Goal: Task Accomplishment & Management: Use online tool/utility

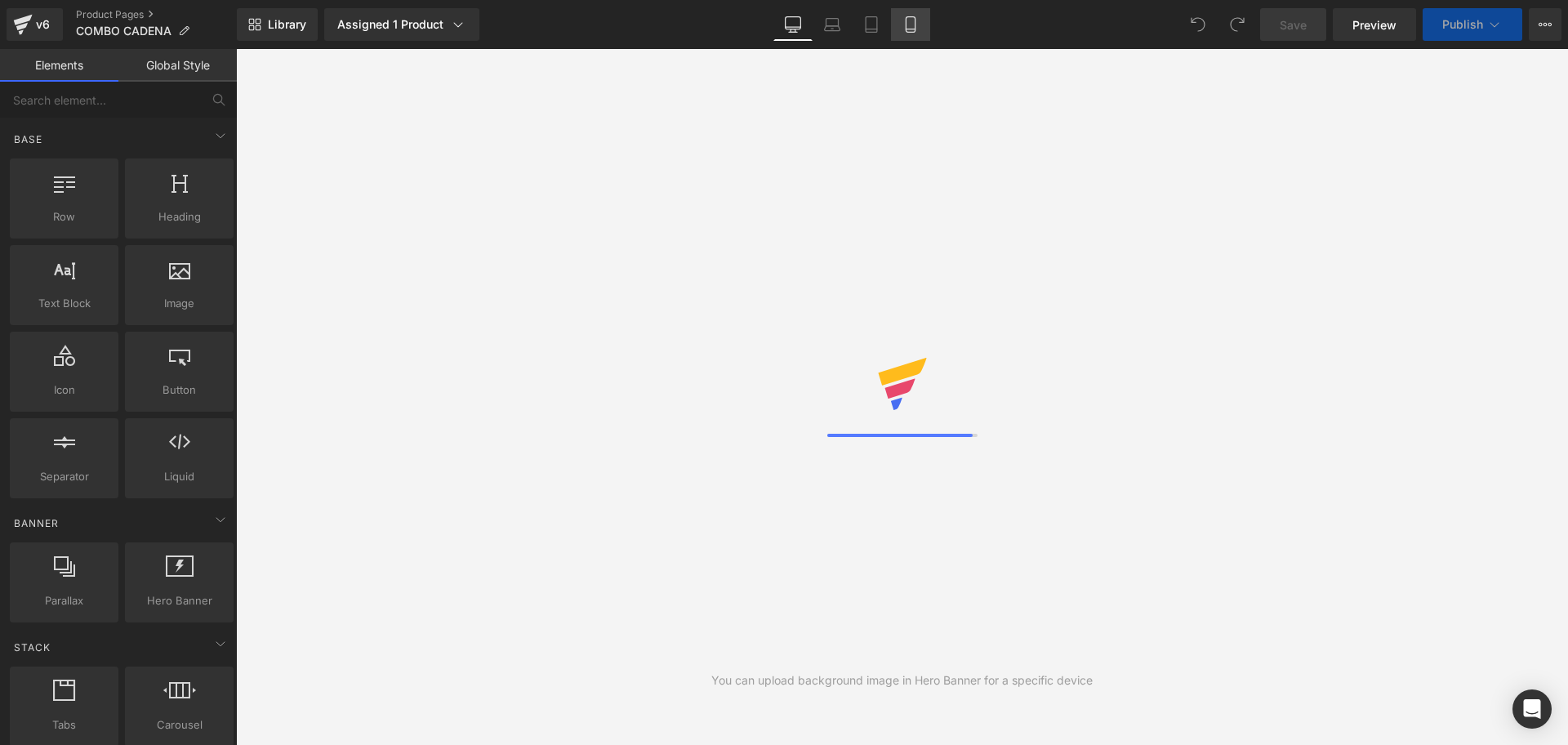
click at [895, 36] on link "Mobile" at bounding box center [911, 24] width 39 height 33
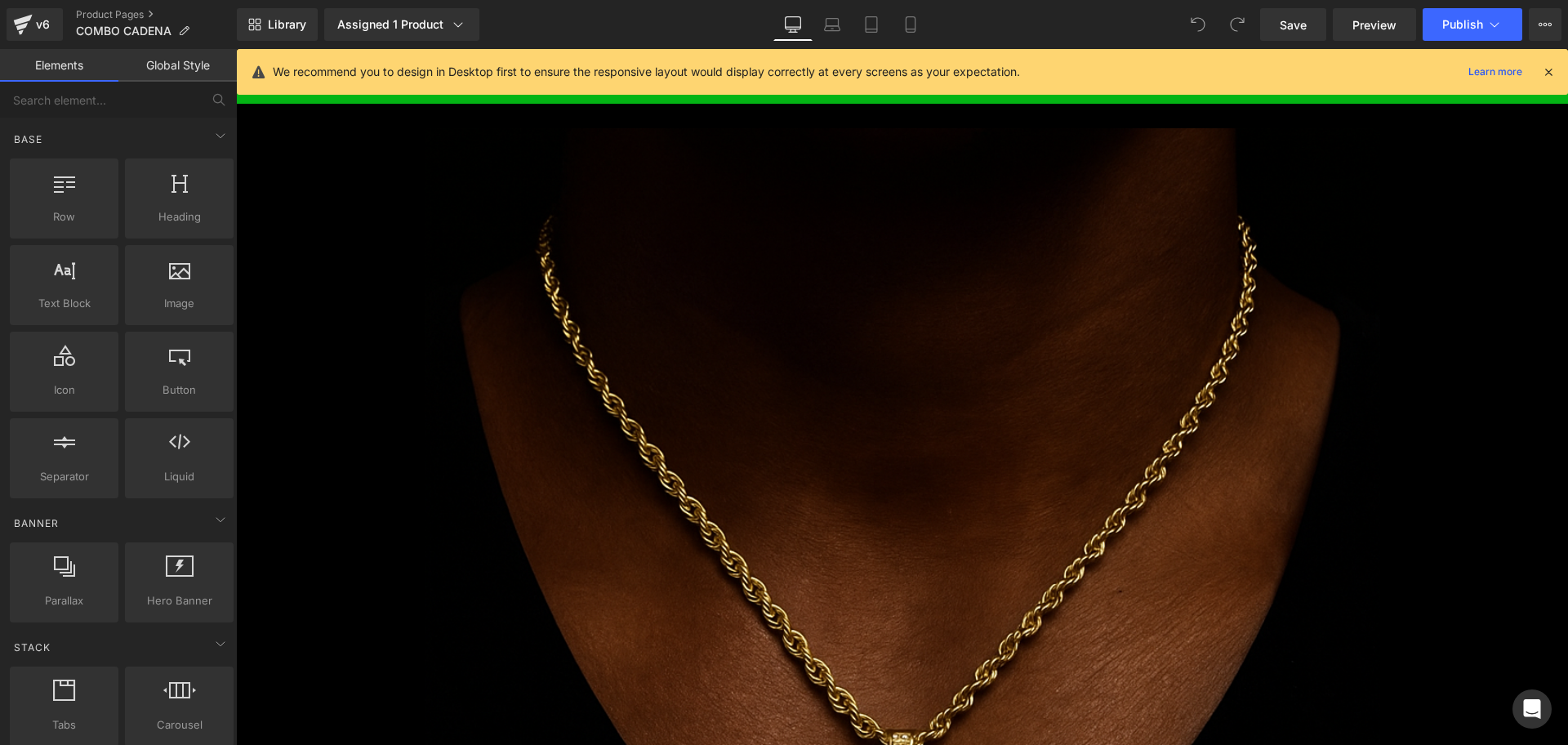
drag, startPoint x: 1552, startPoint y: 73, endPoint x: 1104, endPoint y: 169, distance: 458.2
click at [1552, 73] on icon at bounding box center [1548, 71] width 14 height 14
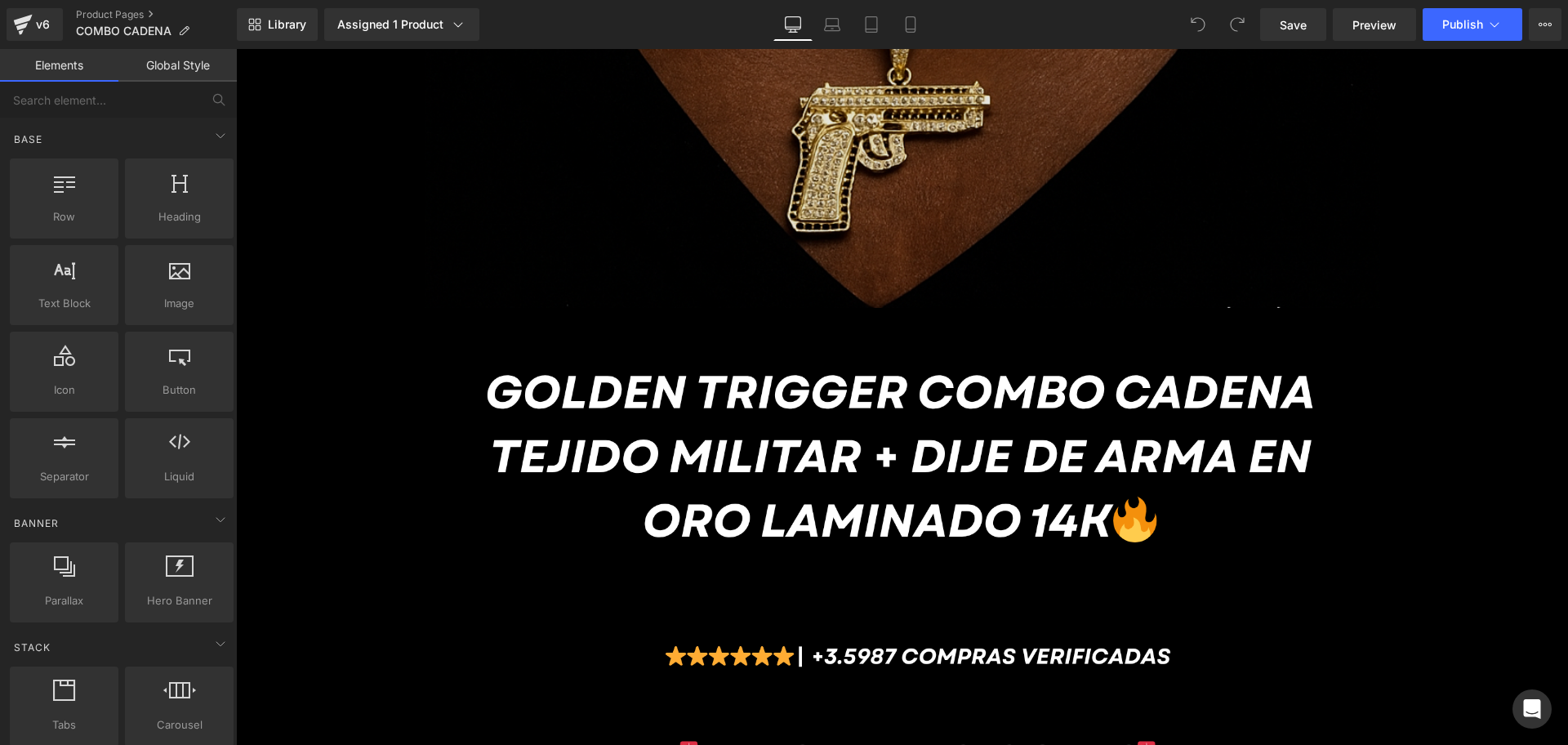
scroll to position [1122, 0]
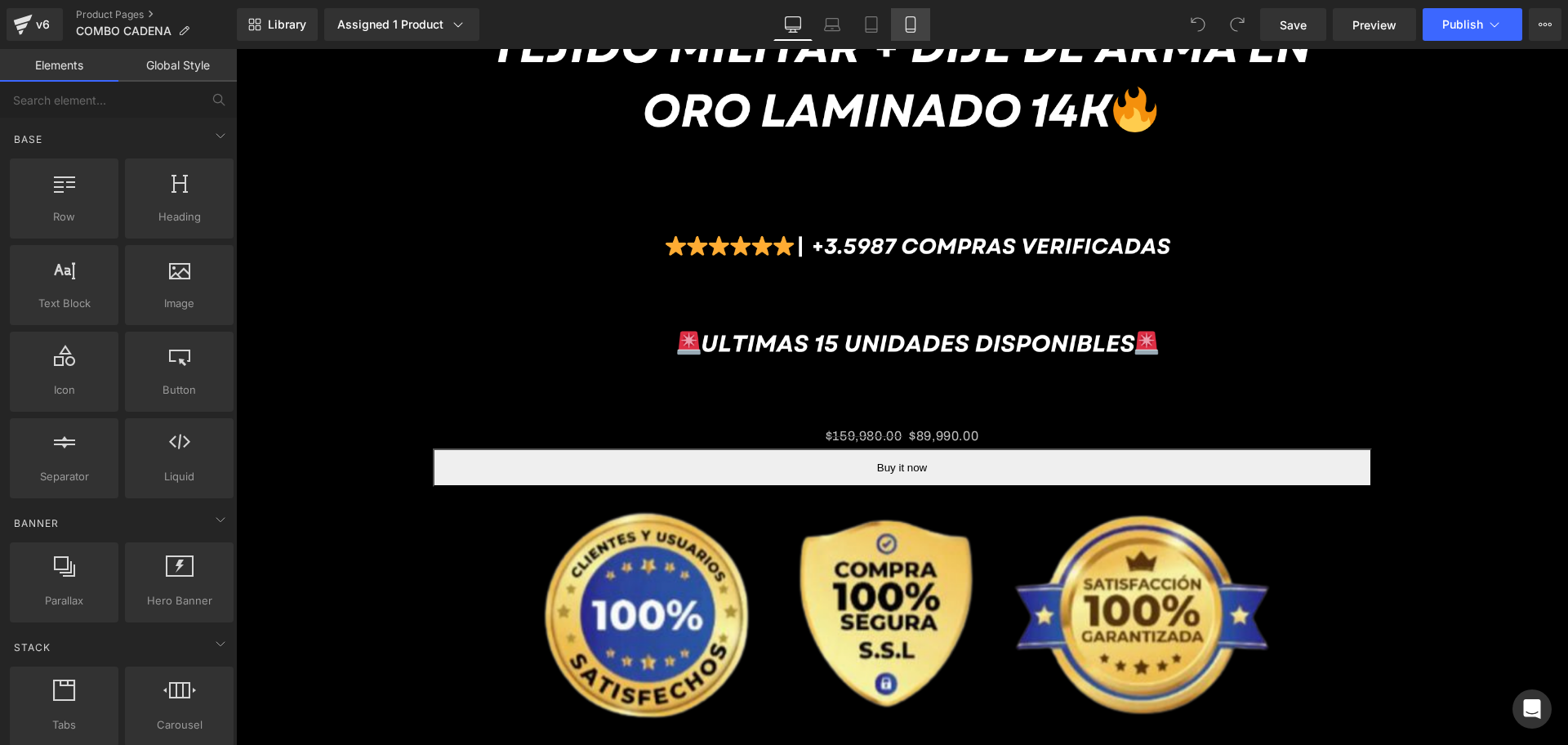
click at [901, 27] on link "Mobile" at bounding box center [911, 24] width 39 height 33
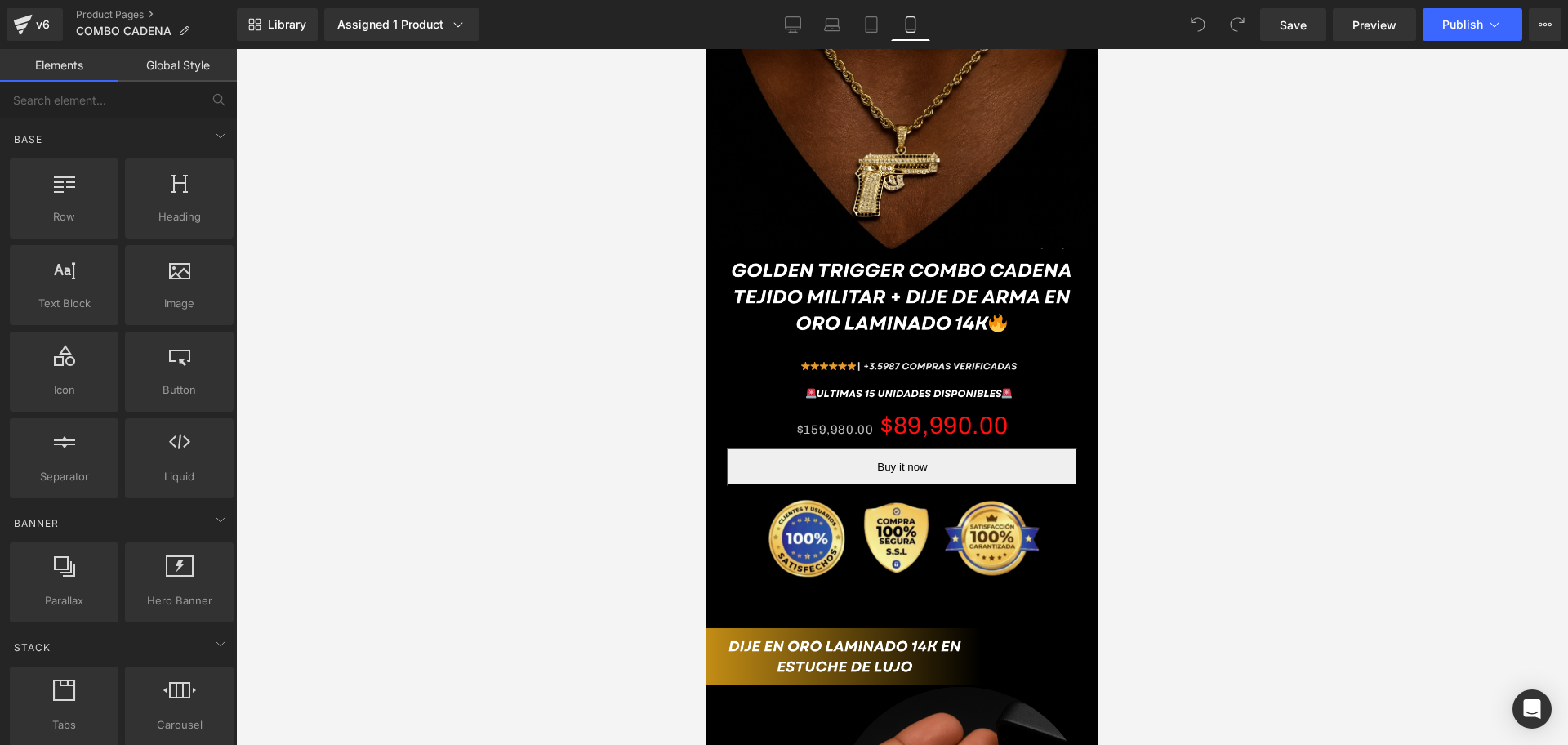
scroll to position [204, 0]
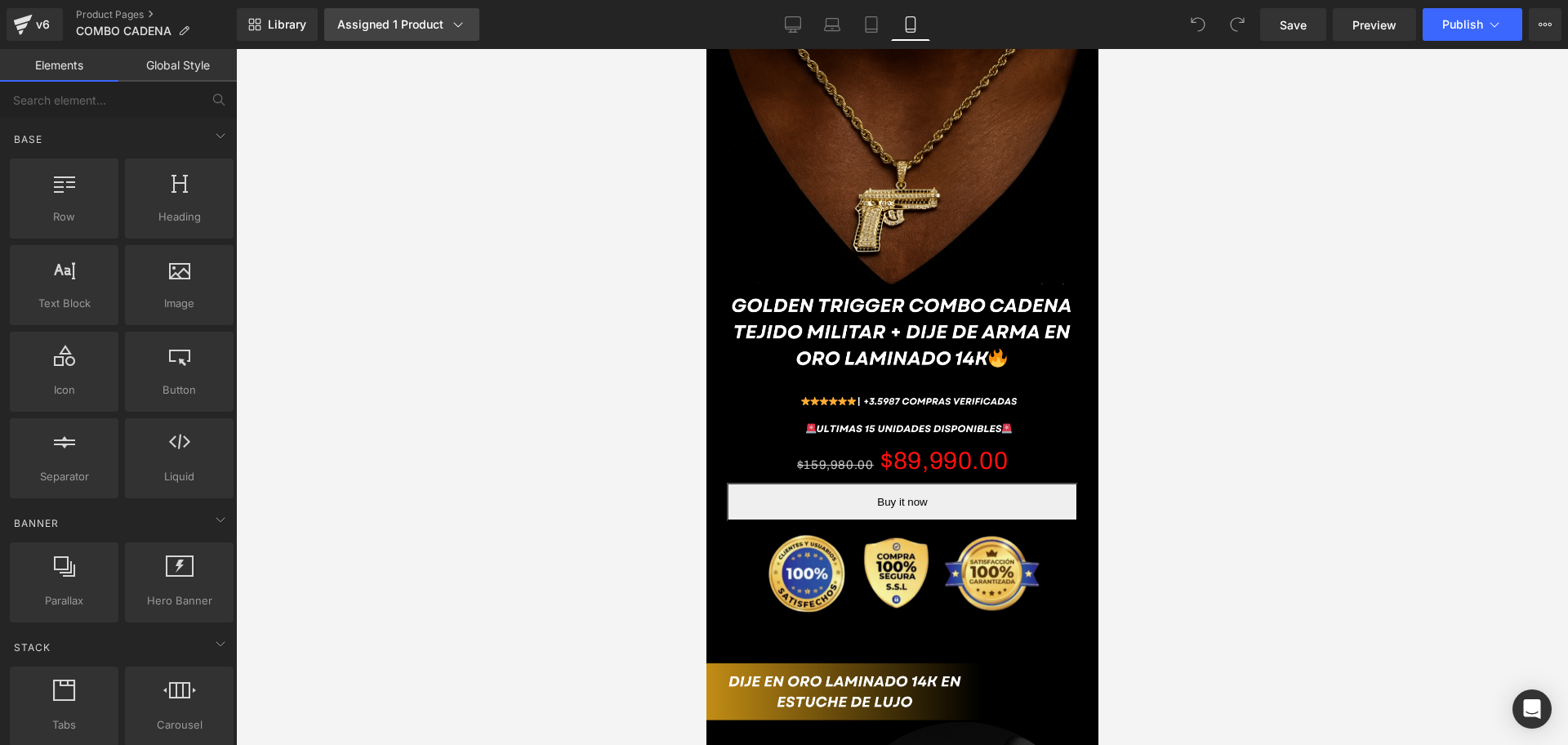
click at [468, 37] on link "Assigned 1 Product" at bounding box center [402, 24] width 155 height 33
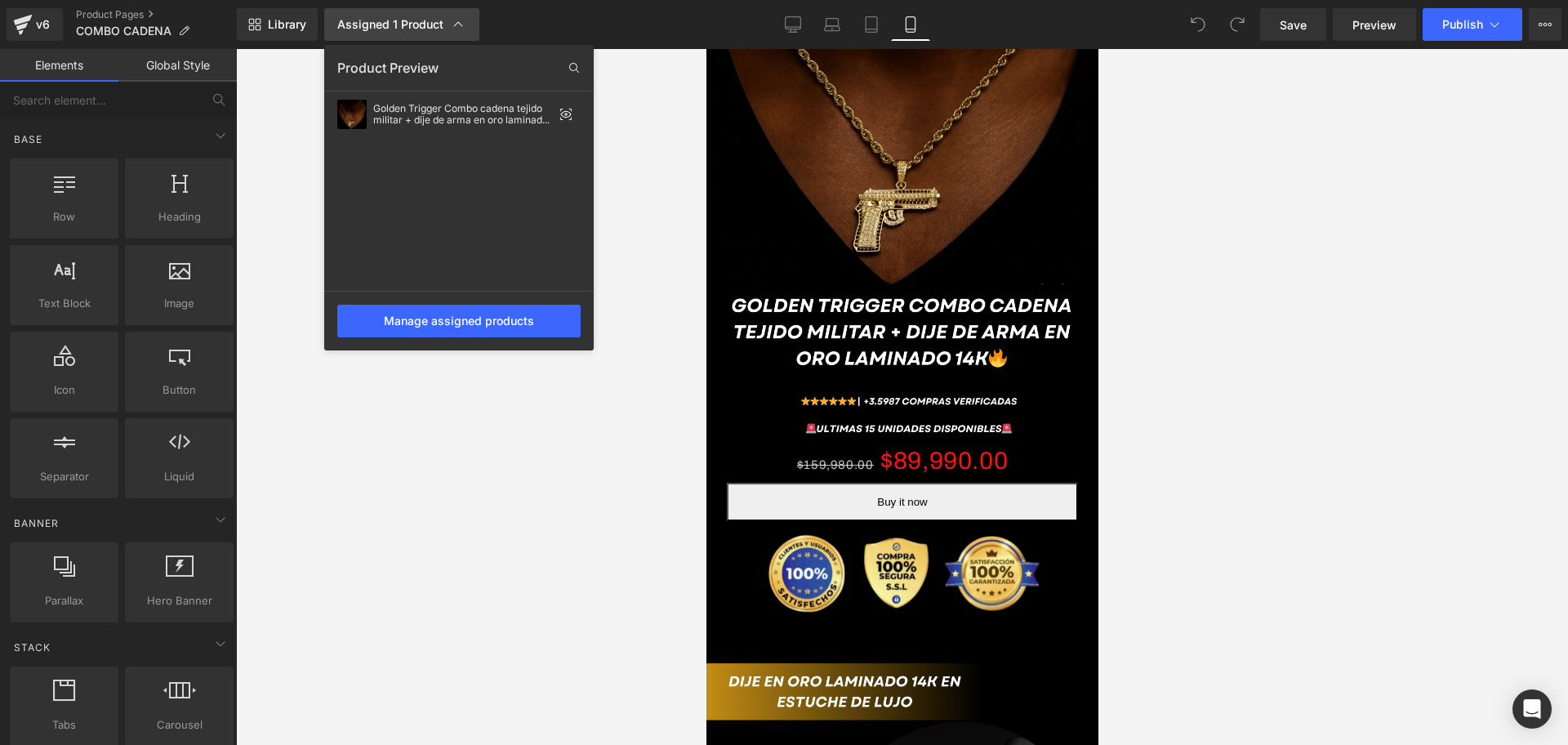
scroll to position [0, 295]
click at [539, 310] on div "Manage assigned products" at bounding box center [459, 320] width 244 height 33
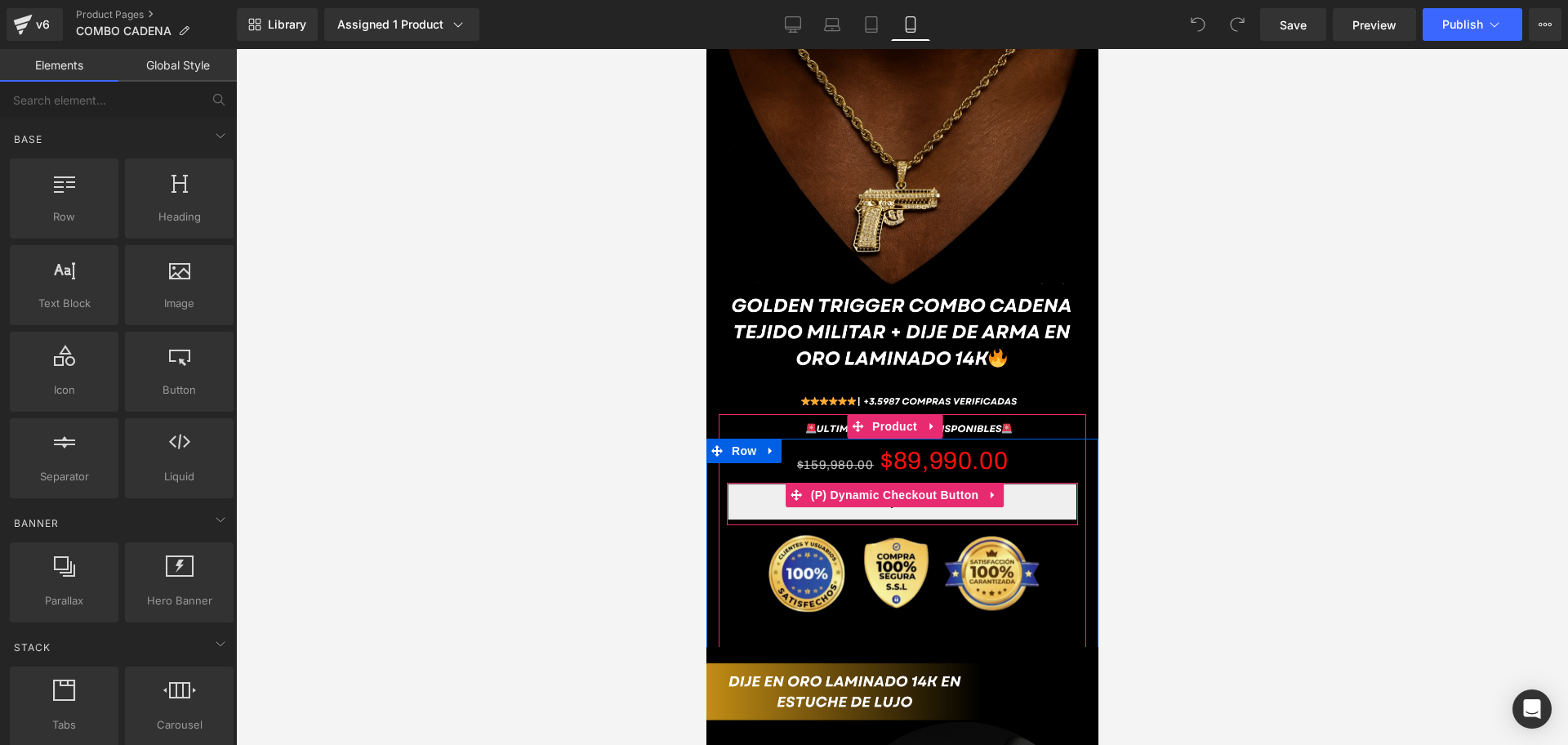
scroll to position [0, 884]
click at [991, 483] on link at bounding box center [992, 494] width 21 height 24
click at [1015, 483] on link at bounding box center [1025, 494] width 21 height 24
click at [1000, 483] on link at bounding box center [992, 494] width 21 height 24
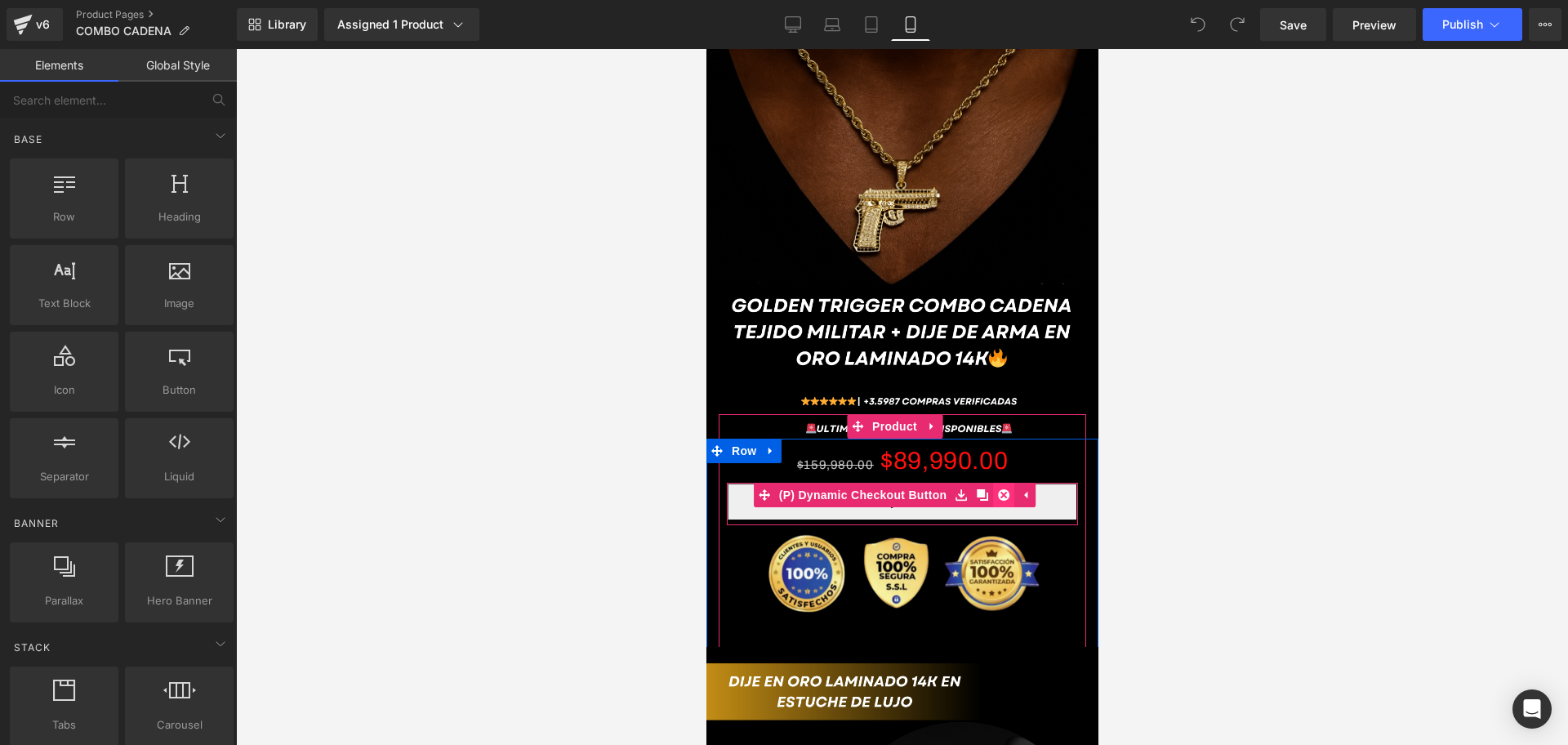
click at [1007, 489] on icon at bounding box center [1003, 494] width 12 height 12
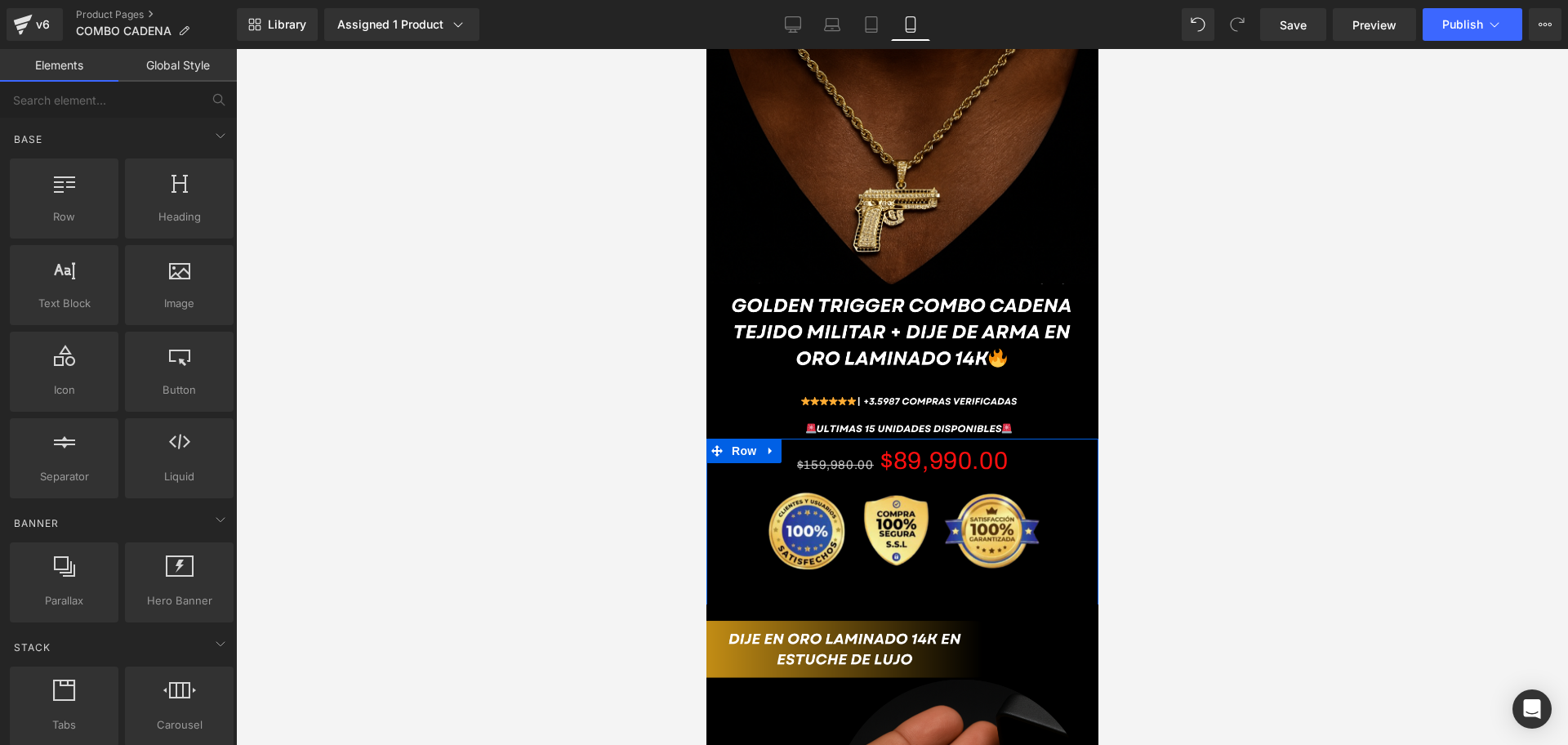
scroll to position [0, 295]
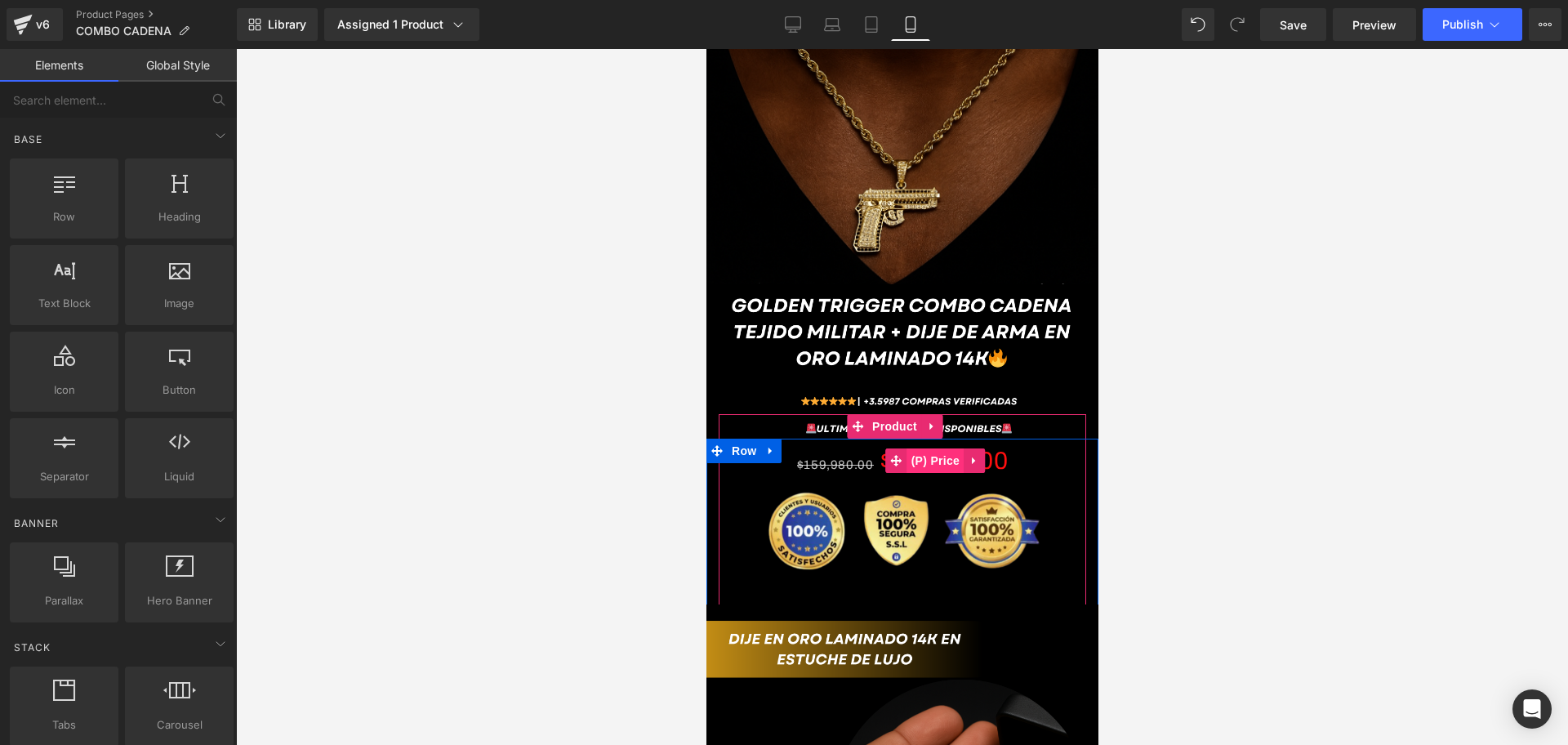
click at [929, 448] on span "(P) Price" at bounding box center [935, 459] width 57 height 24
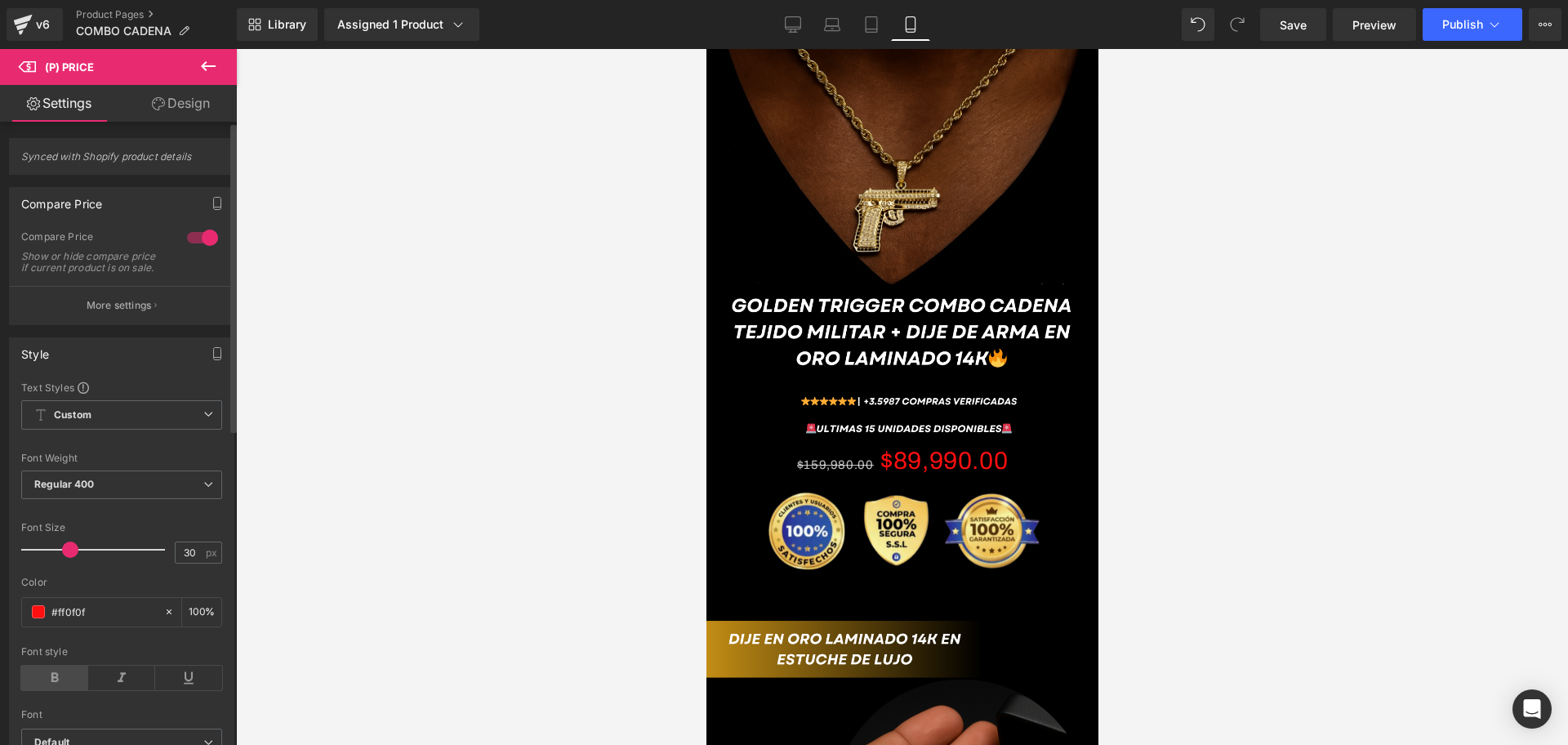
click at [67, 685] on icon at bounding box center [54, 677] width 67 height 24
click at [41, 618] on span at bounding box center [38, 611] width 13 height 13
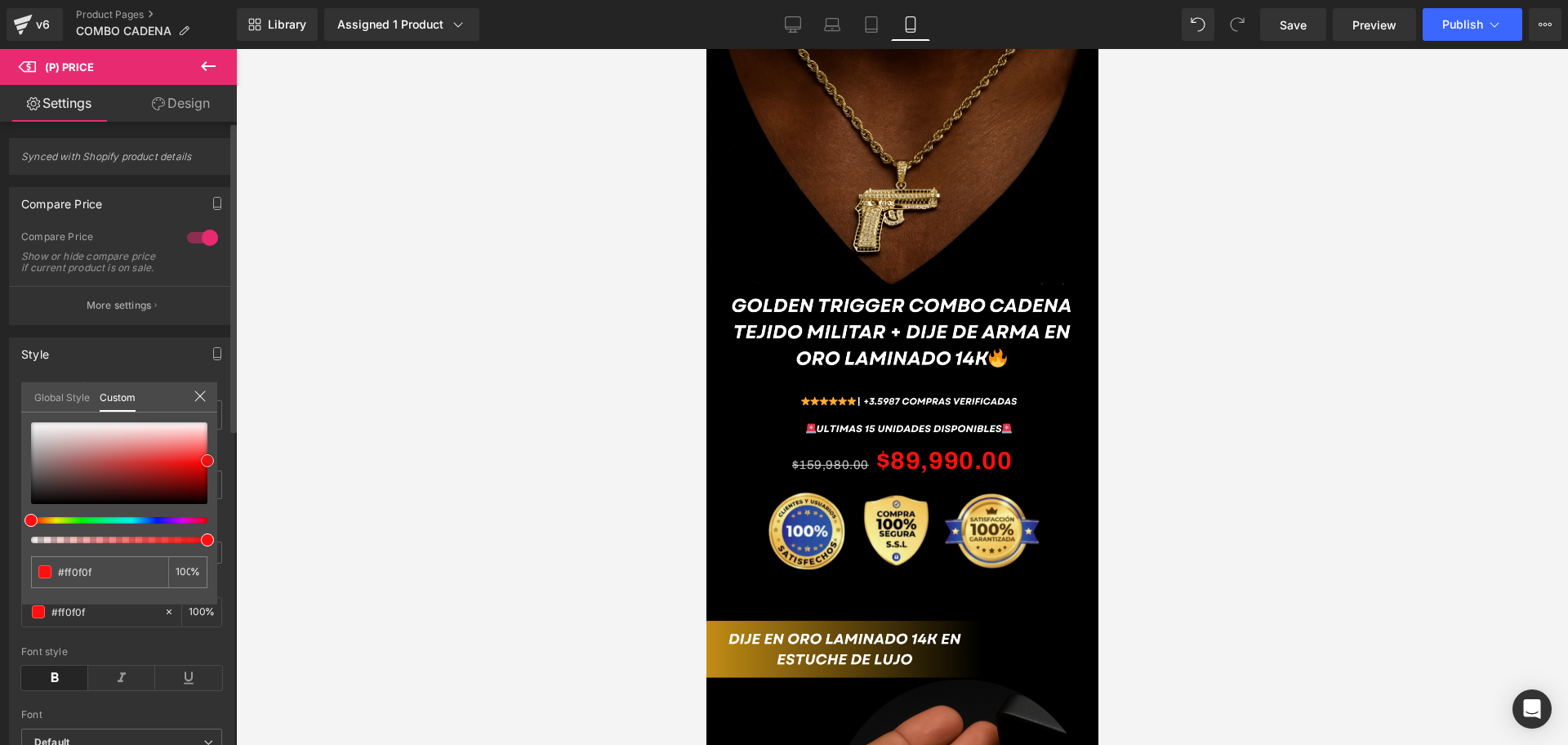
scroll to position [0, 884]
type input "#fc1111"
type input "#f62c2c"
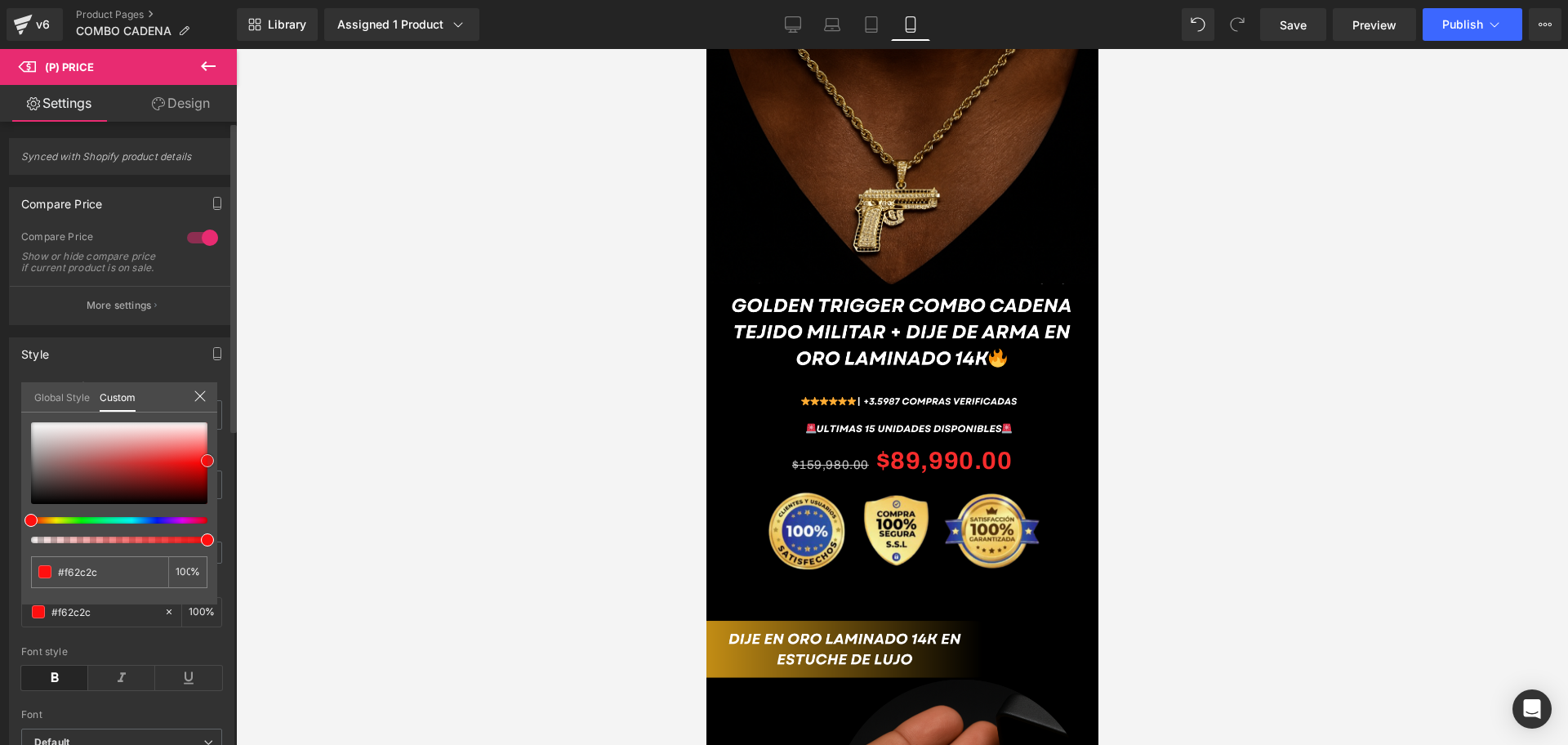
type input "#f14646"
type input "#ee6262"
type input "#e56f6f"
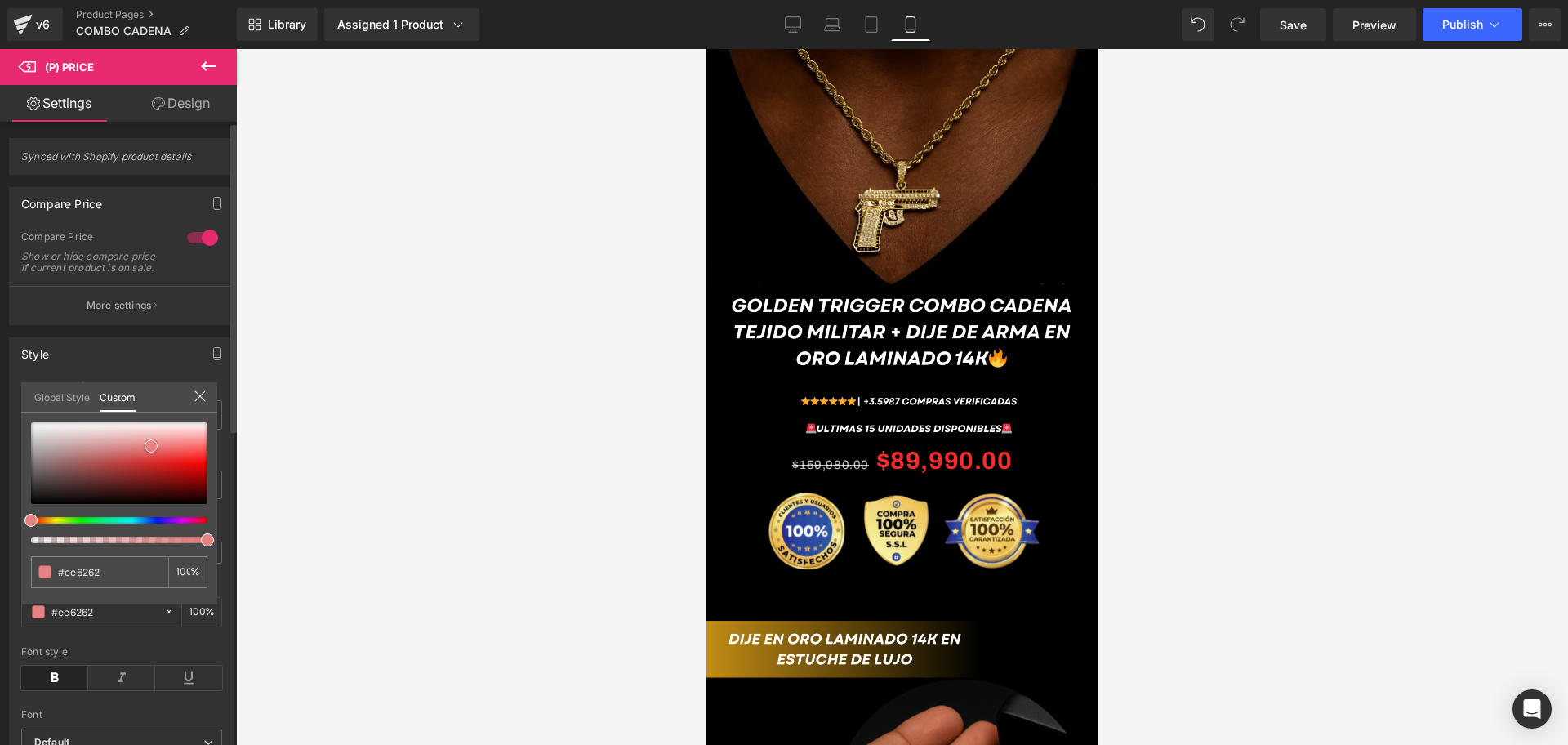
type input "#e56f6f"
type input "#e3a0a0"
type input "#dea9a9"
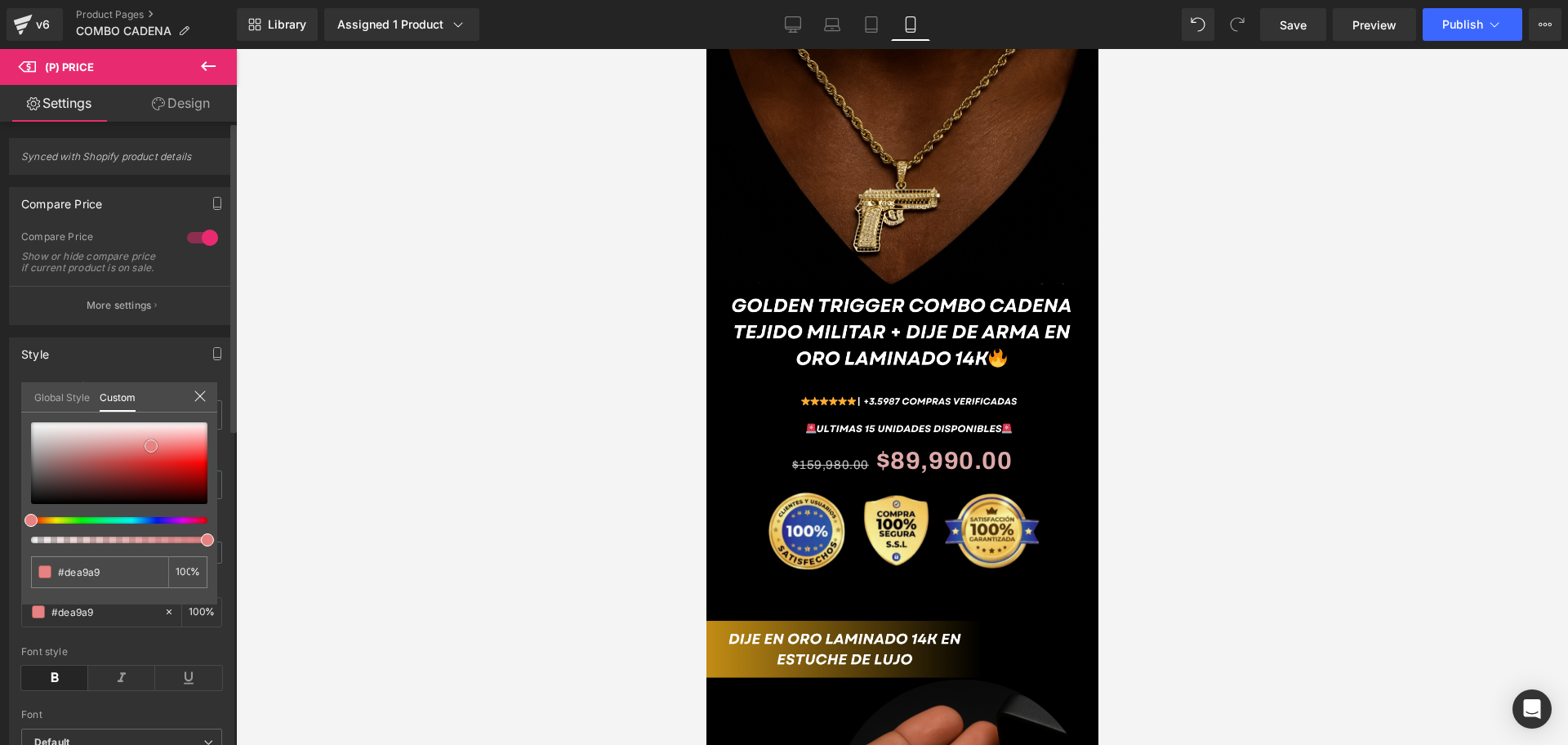
type input "#dfbebe"
type input "#dfd1d1"
type input "#e3dddd"
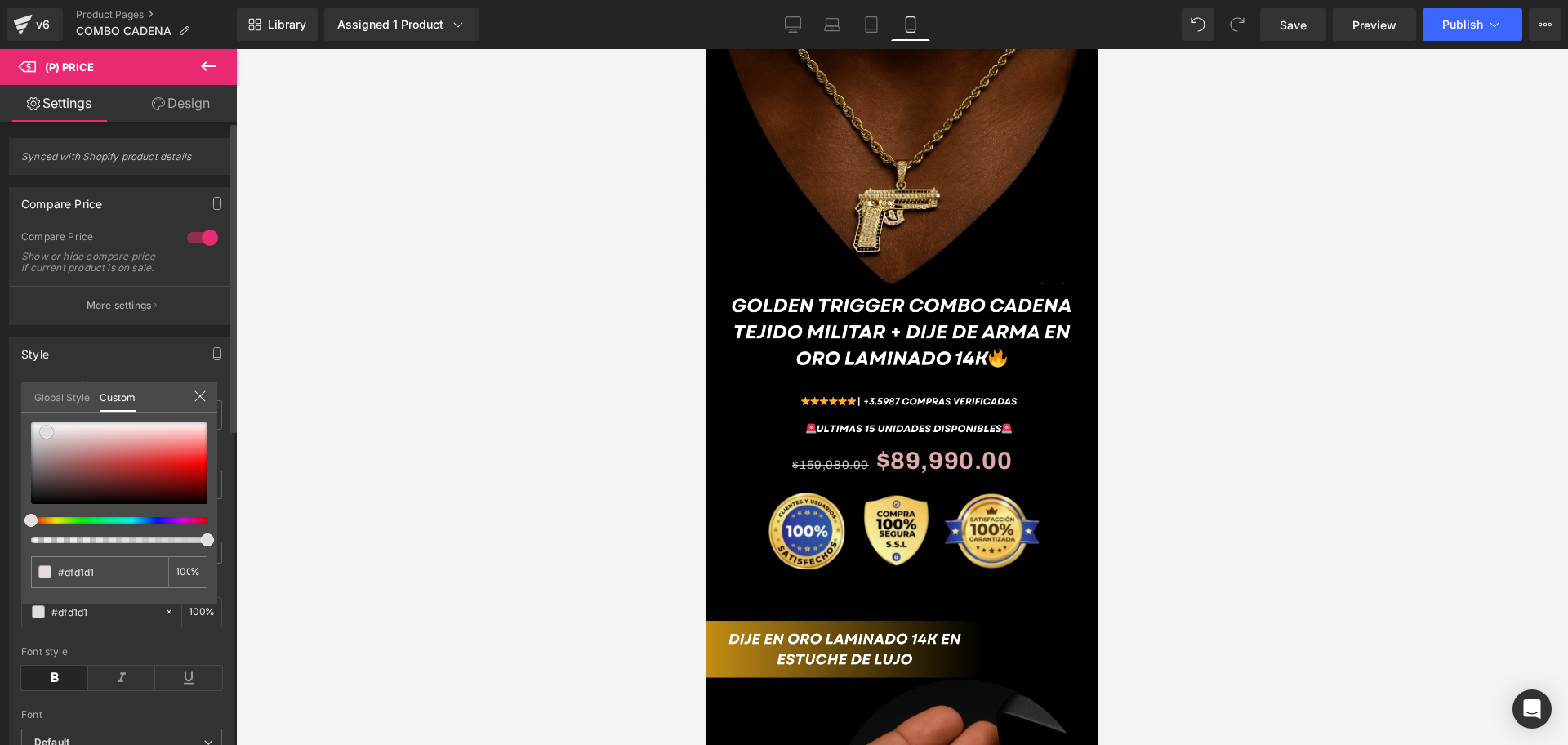
type input "#e3dddd"
type input "#e8e7e7"
type input "#f2f2f2"
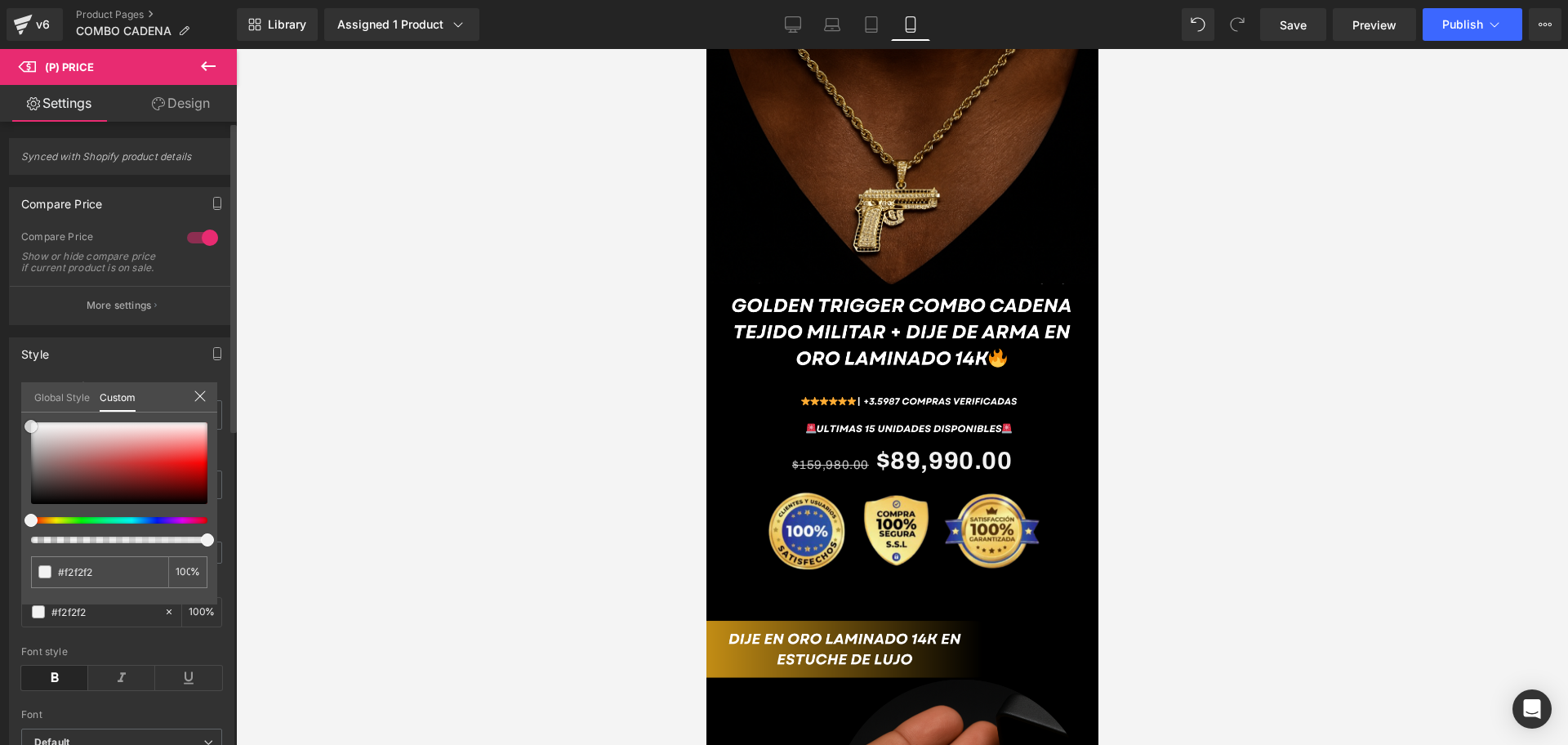
type input "#f4f4f4"
drag, startPoint x: 210, startPoint y: 463, endPoint x: 36, endPoint y: 428, distance: 177.5
click at [36, 428] on span at bounding box center [33, 426] width 13 height 13
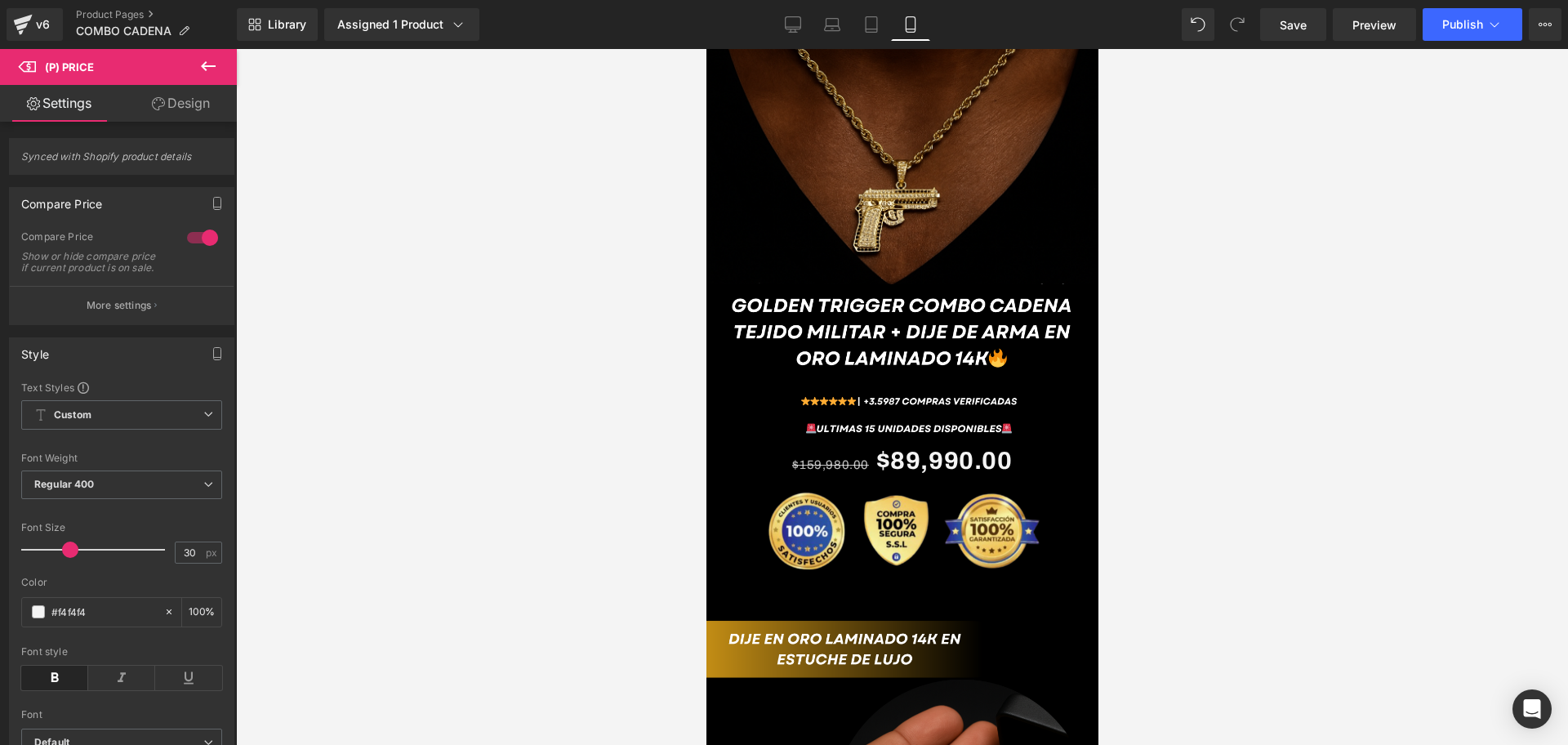
click at [396, 435] on div at bounding box center [902, 397] width 1332 height 696
click at [99, 313] on p "More settings" at bounding box center [119, 305] width 65 height 14
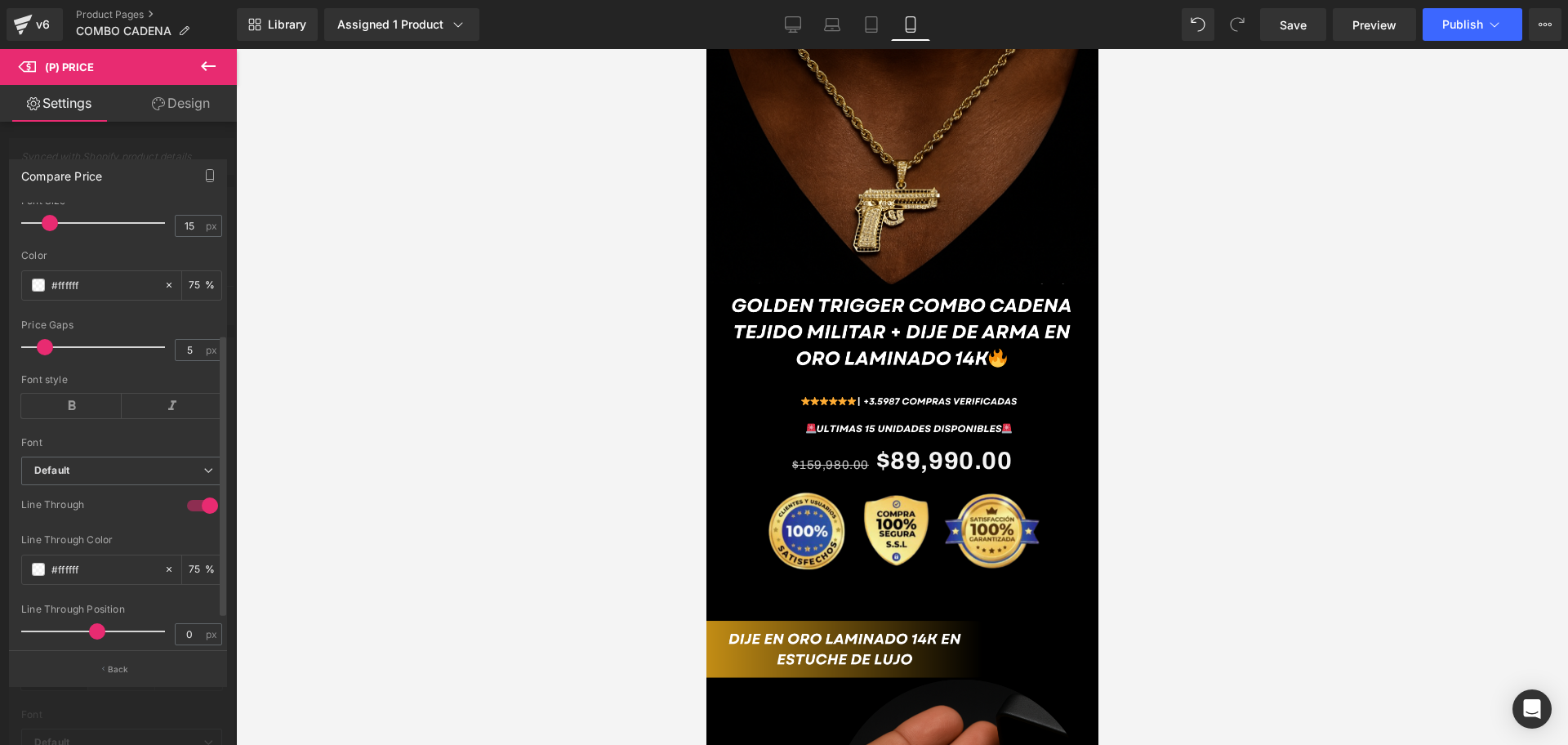
scroll to position [0, 0]
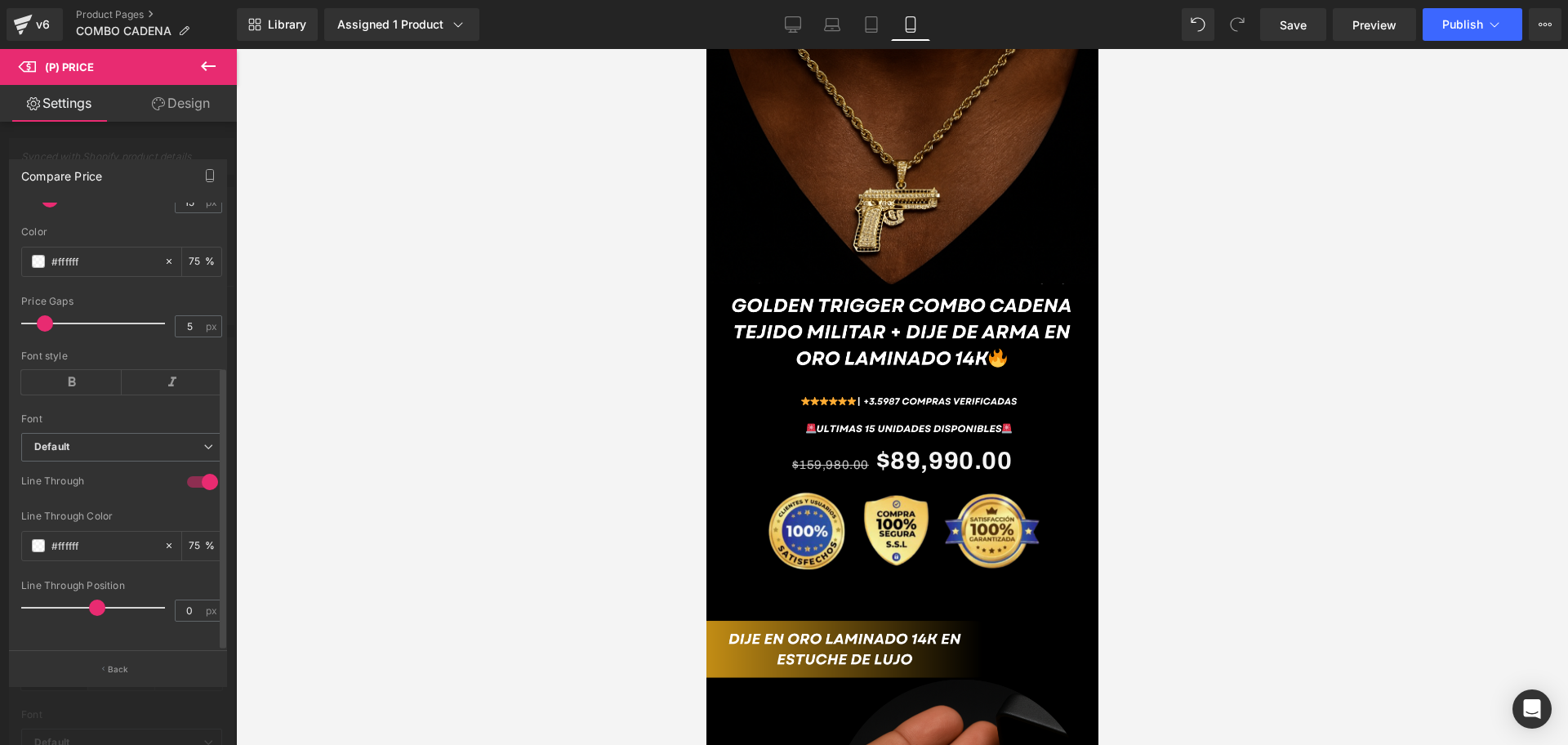
click at [39, 513] on div "Line Through Color #ffffff 75 %" at bounding box center [121, 545] width 201 height 70
click at [37, 532] on div "#ffffff" at bounding box center [93, 546] width 141 height 29
click at [41, 255] on span at bounding box center [38, 261] width 13 height 13
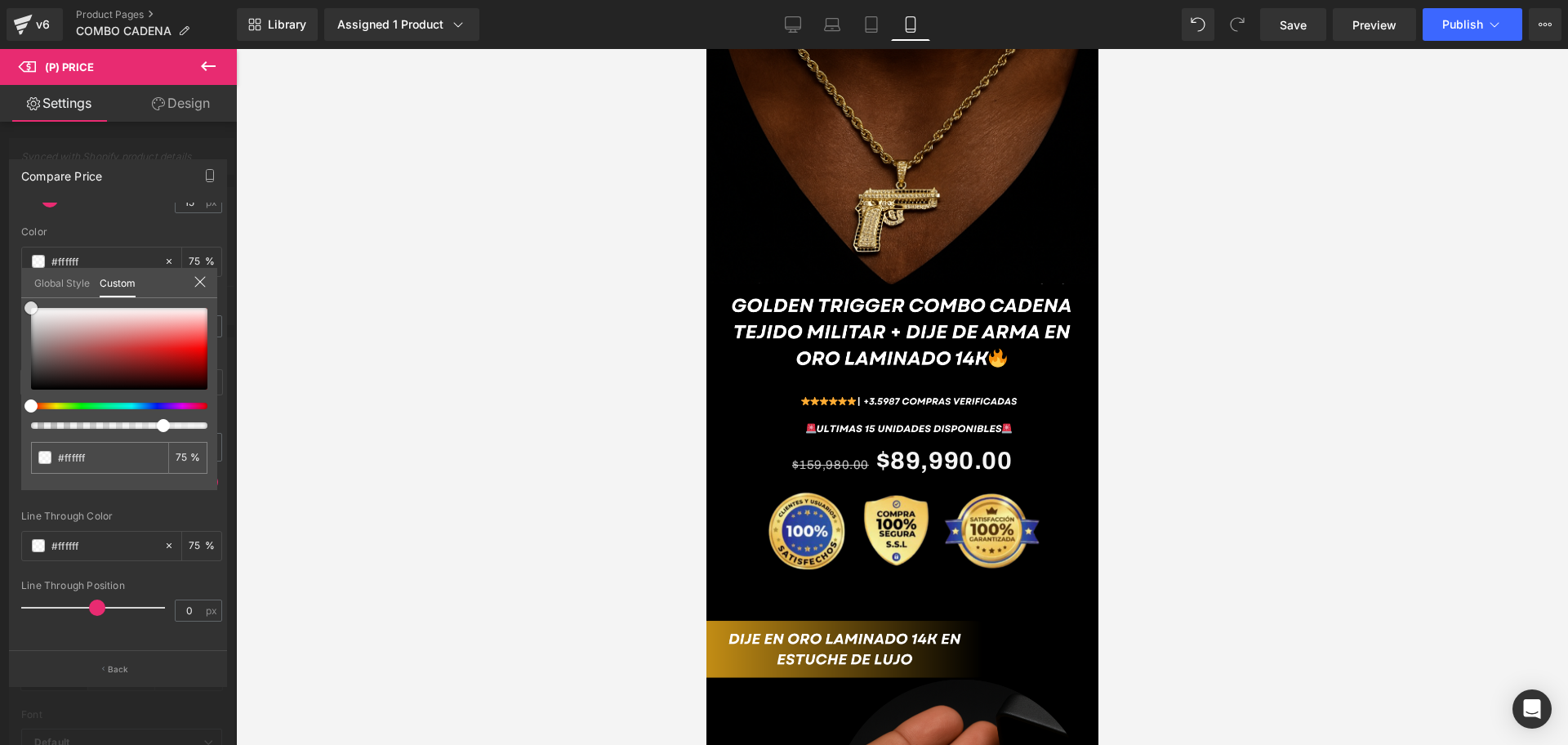
scroll to position [0, 590]
type input "#b45454"
type input "#b65252"
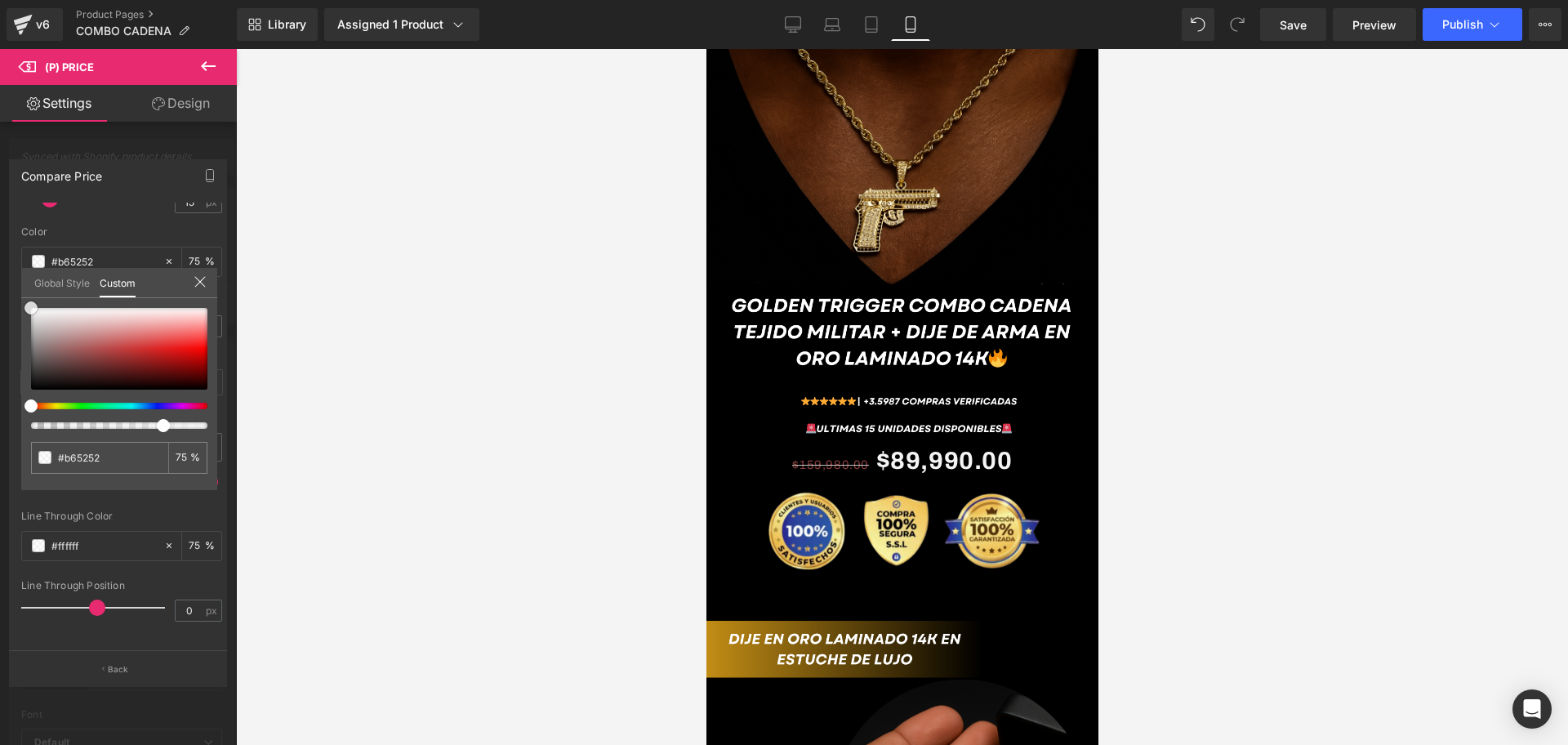
type input "#be4b4b"
type input "#c94040"
type input "#d13737"
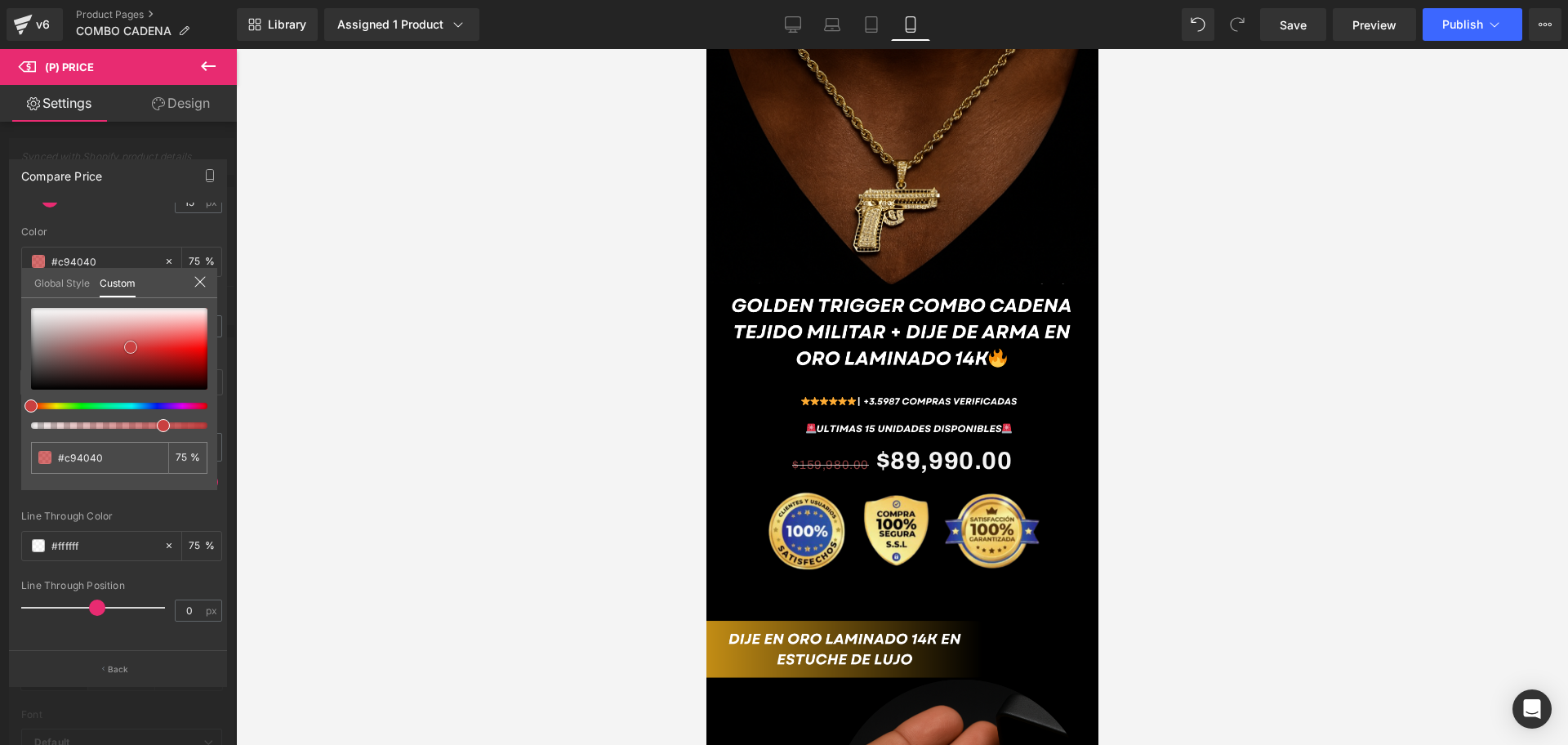
type input "#d13737"
type input "#e02828"
type input "#e62222"
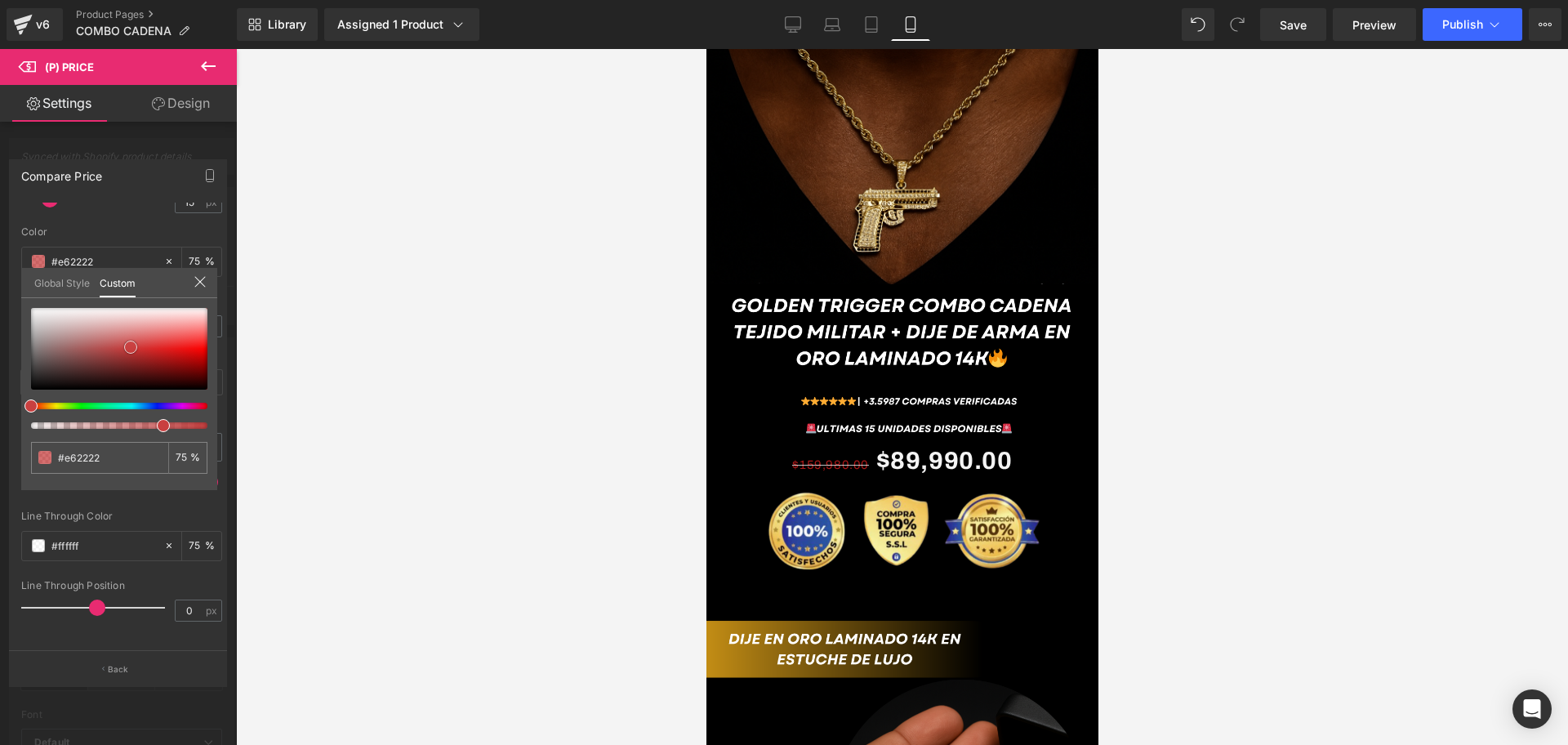
type input "#eb1d1d"
type input "#ef1a1a"
type input "#f71111"
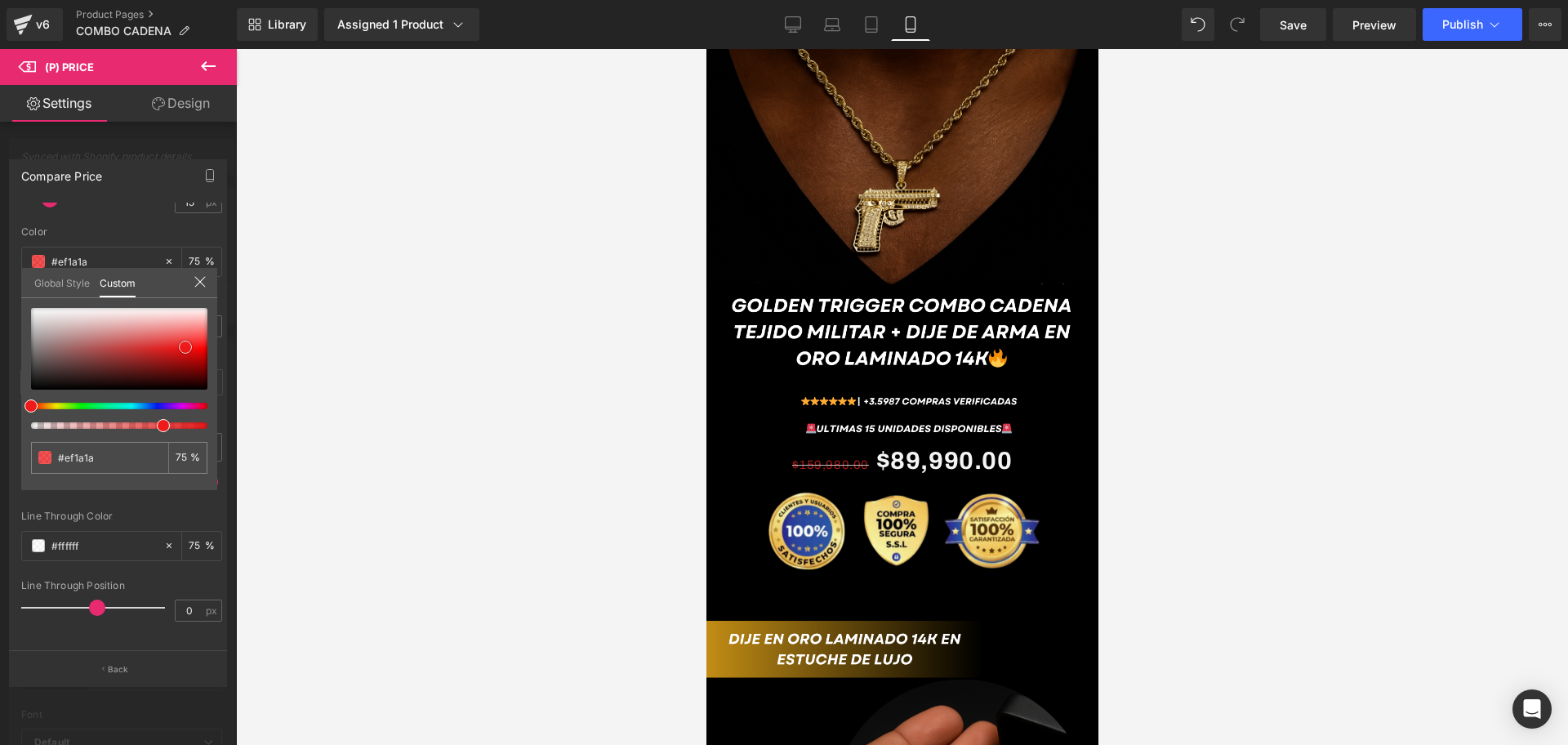
type input "#f71111"
type input "#fb0d0d"
type input "#fc0c0c"
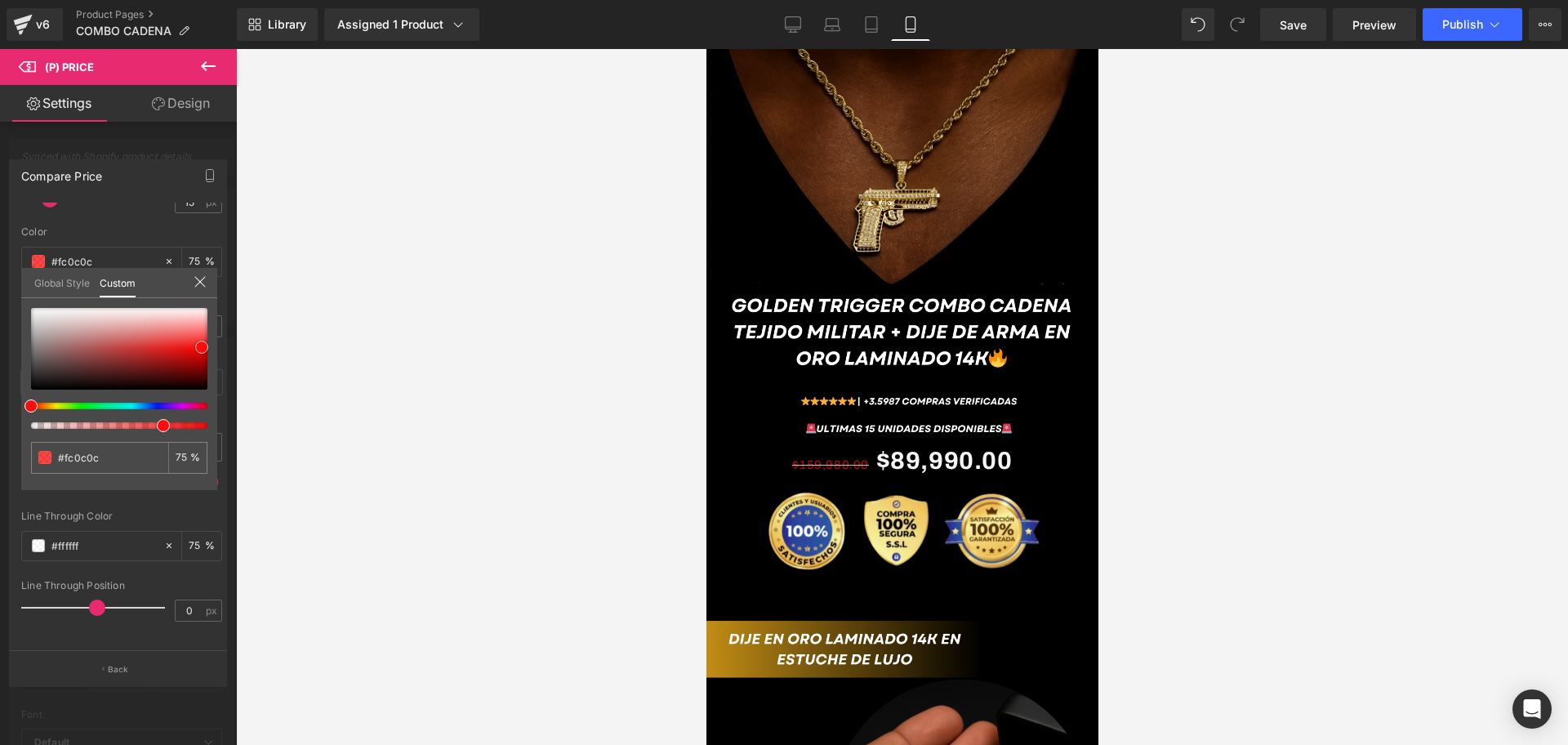
type input "#ff0a0a"
type input "#f40000"
type input "#db0000"
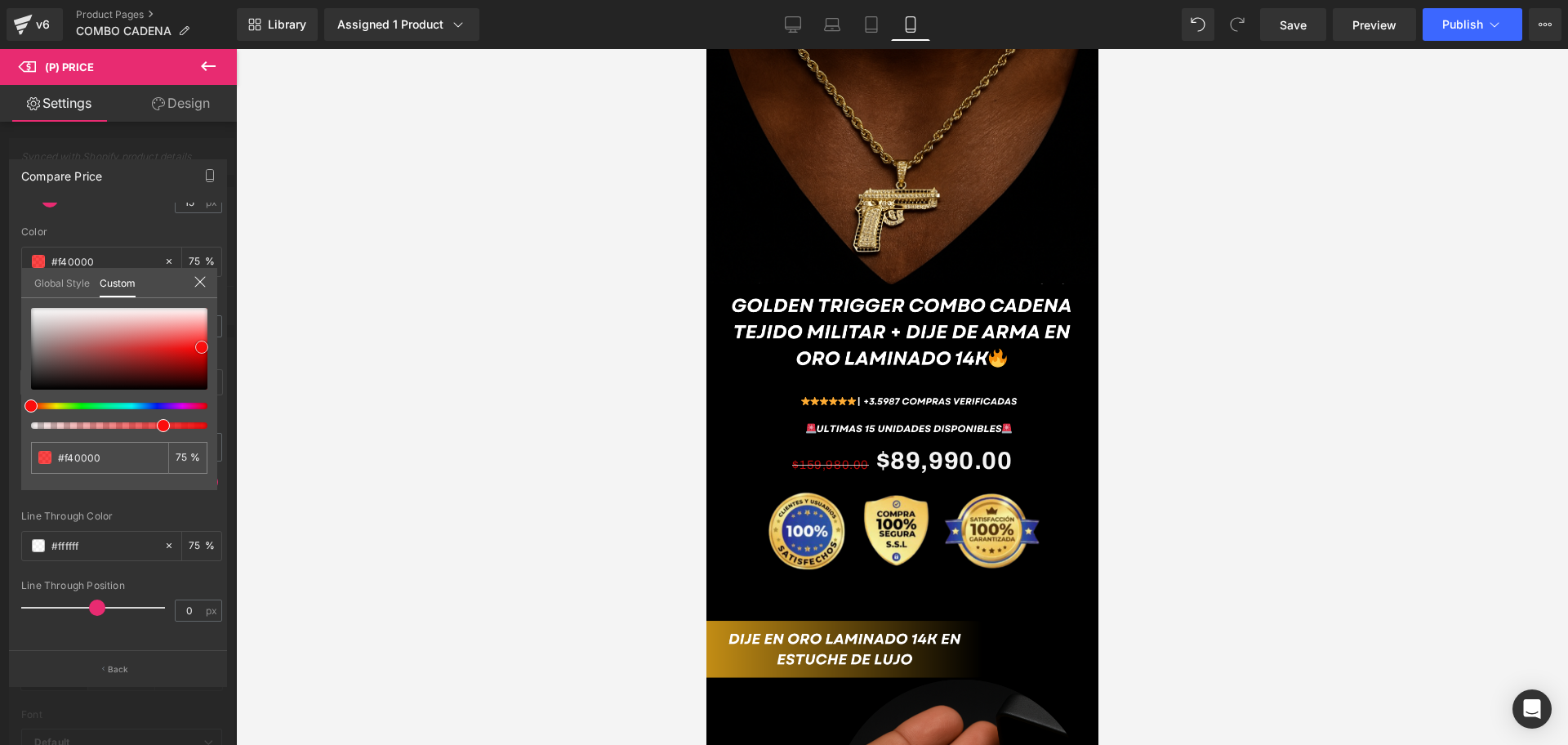
type input "#db0000"
type input "#c10000"
type input "#b20000"
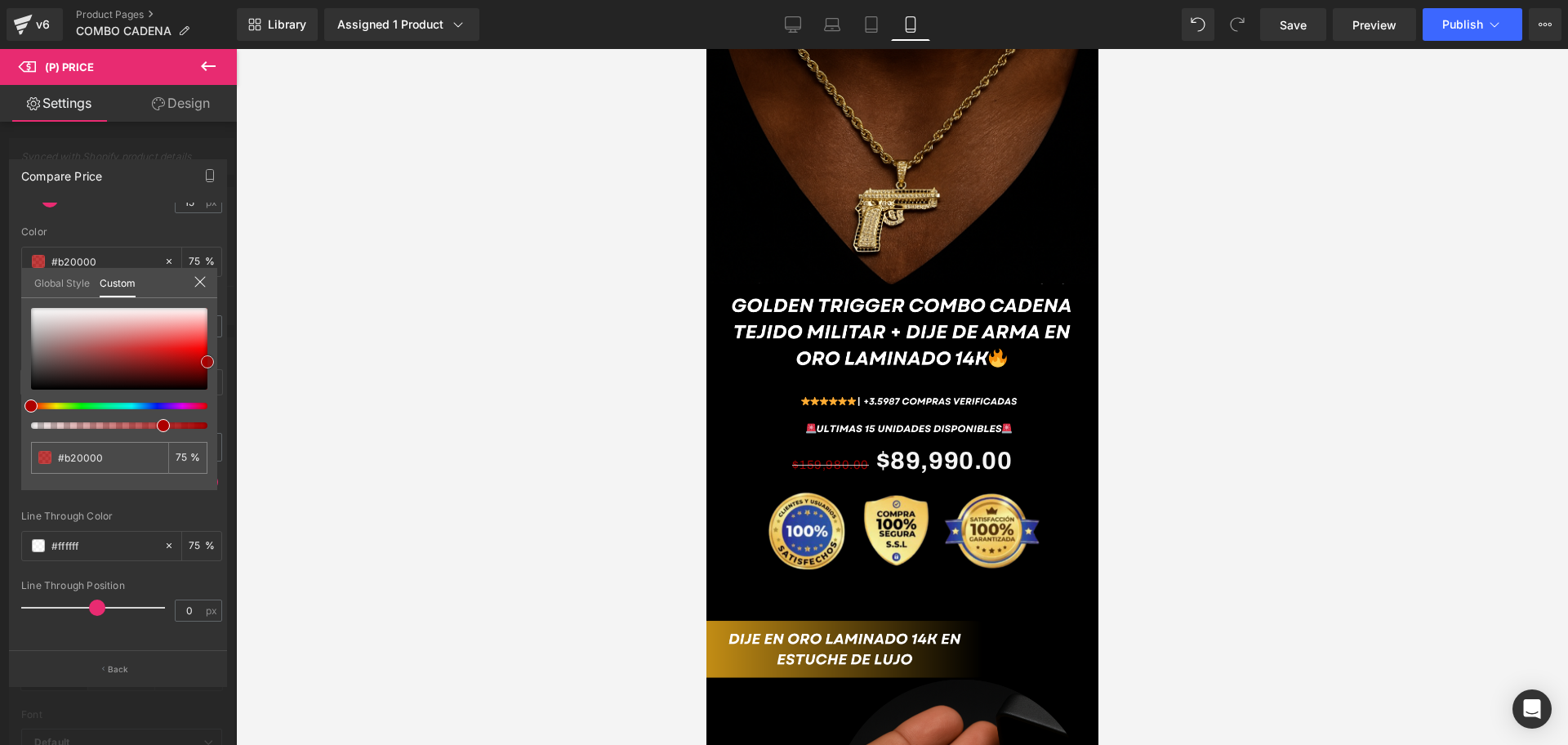
type input "#ad0000"
type input "#7f0000"
type input "#600000"
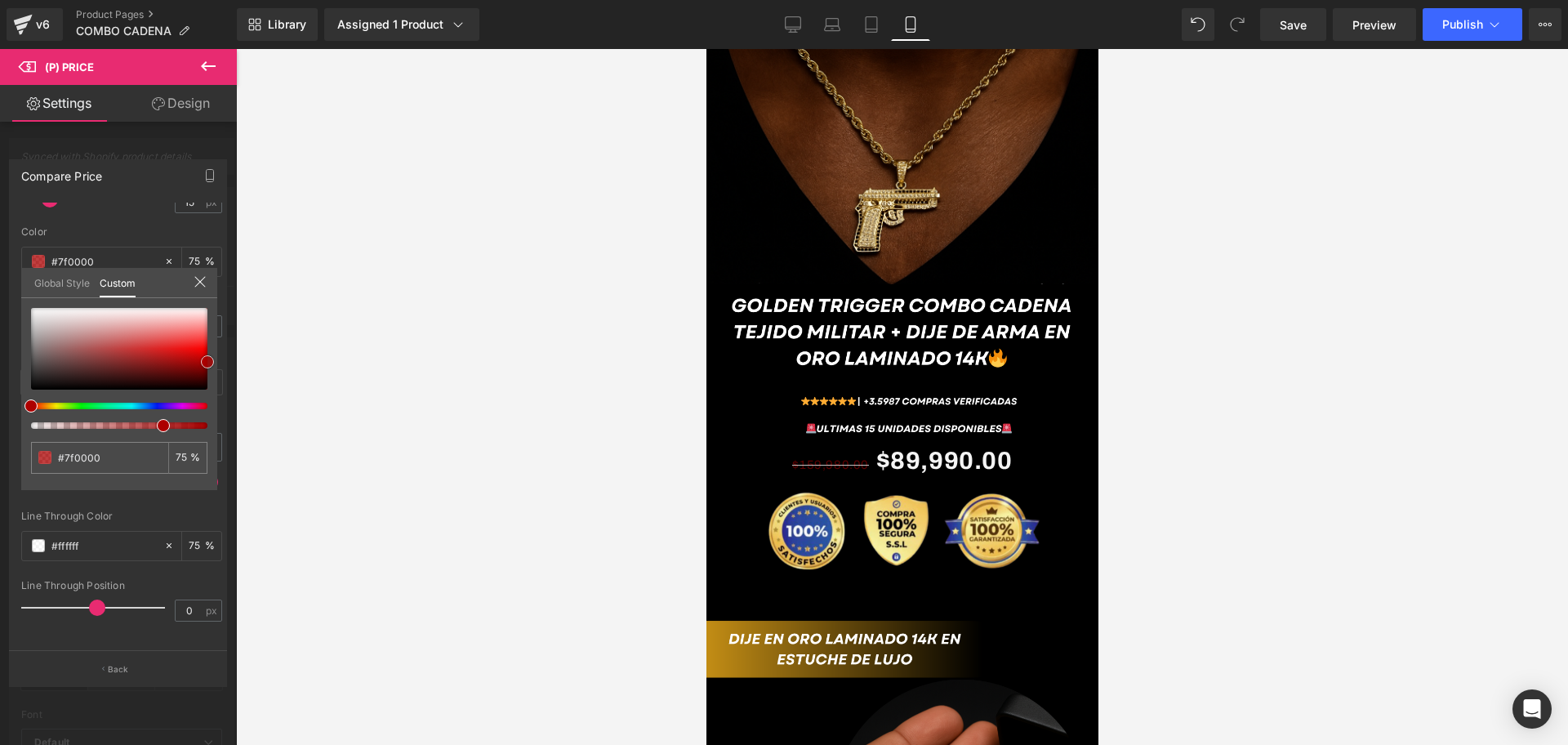
type input "#600000"
type input "#750000"
type input "#7f0000"
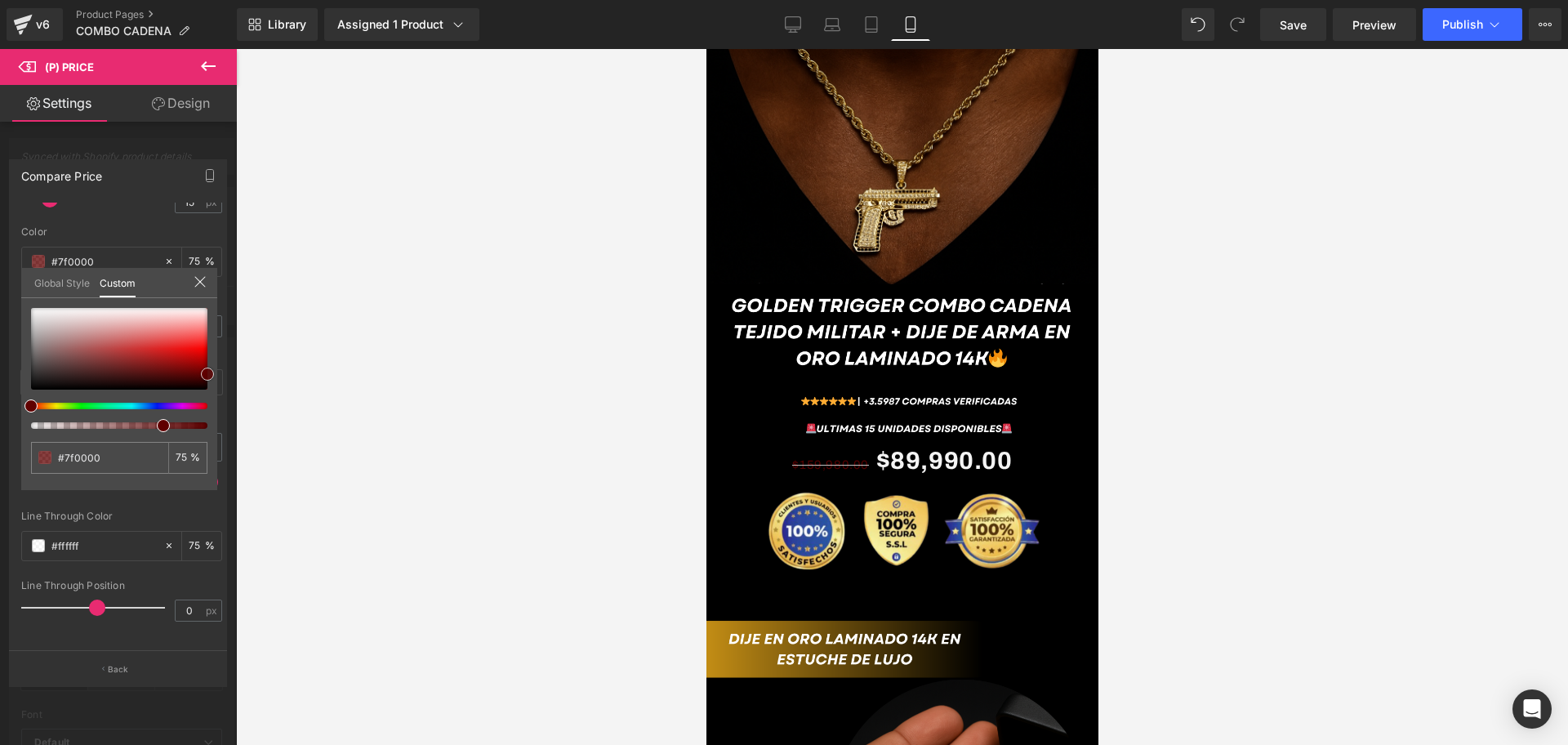
type input "#8e0000"
type input "#a30000"
type input "#bc0000"
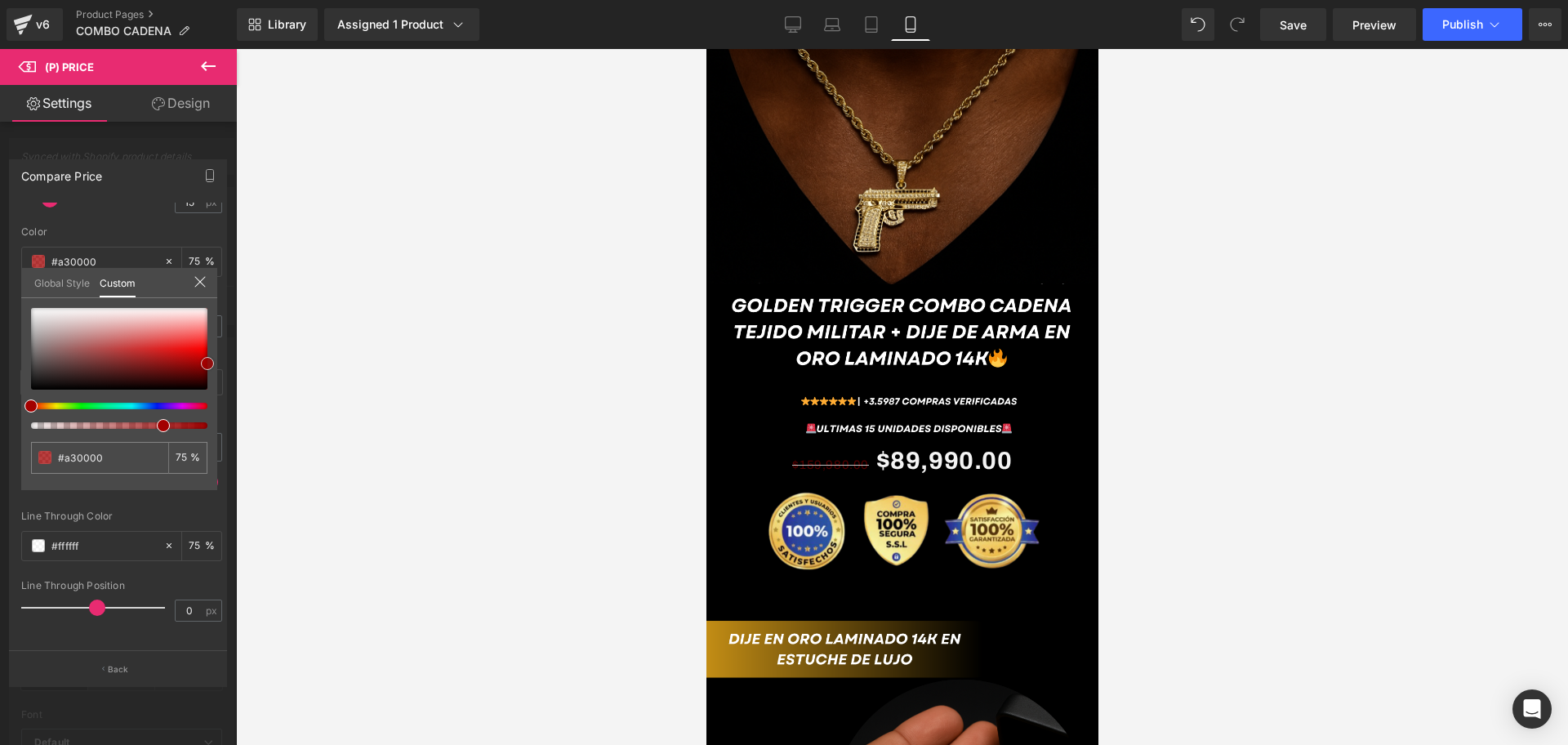
type input "#bc0000"
type input "#d60000"
type input "#ea0000"
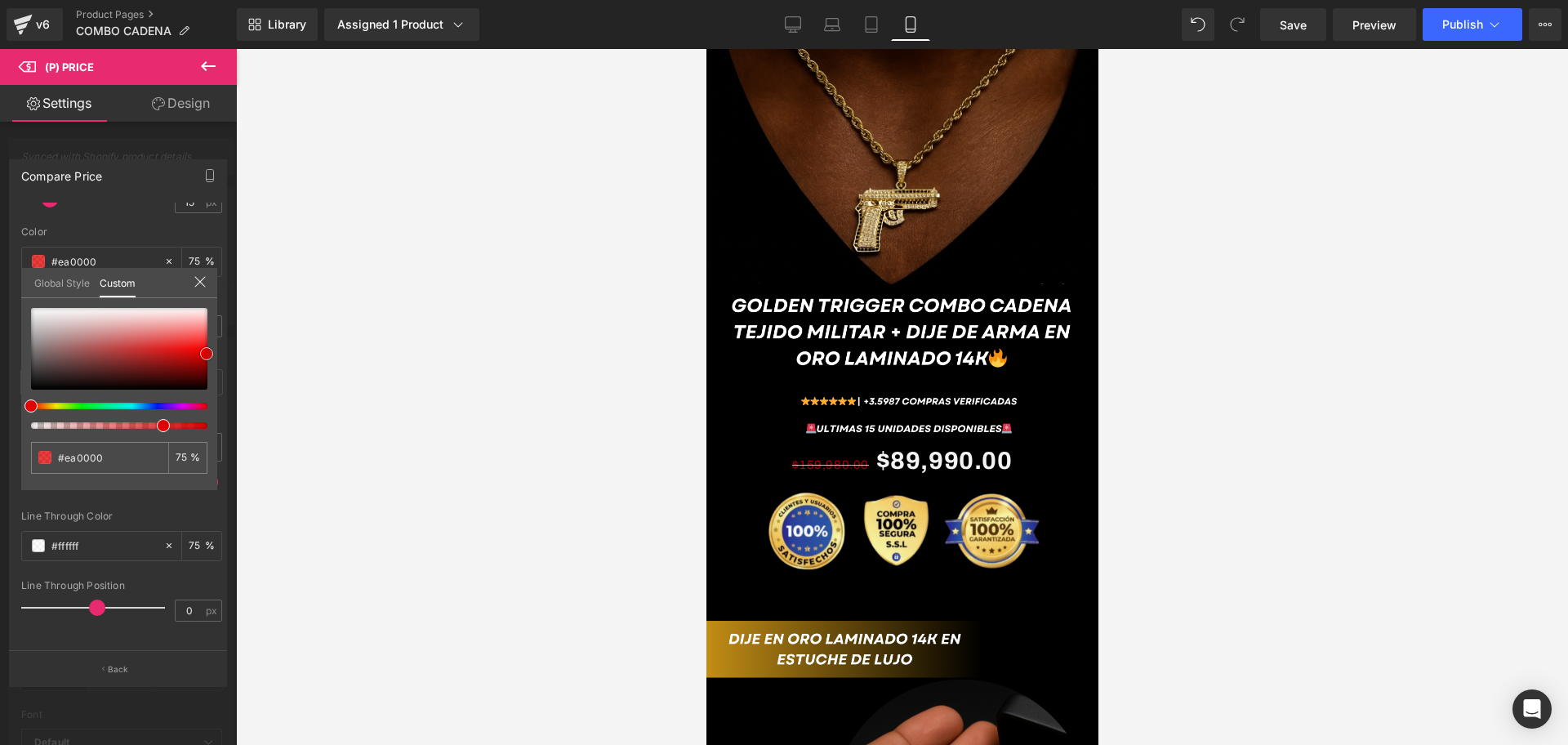
scroll to position [0, 884]
type input "#e00000"
drag, startPoint x: 100, startPoint y: 347, endPoint x: 207, endPoint y: 353, distance: 107.2
click at [207, 353] on div at bounding box center [120, 349] width 177 height 82
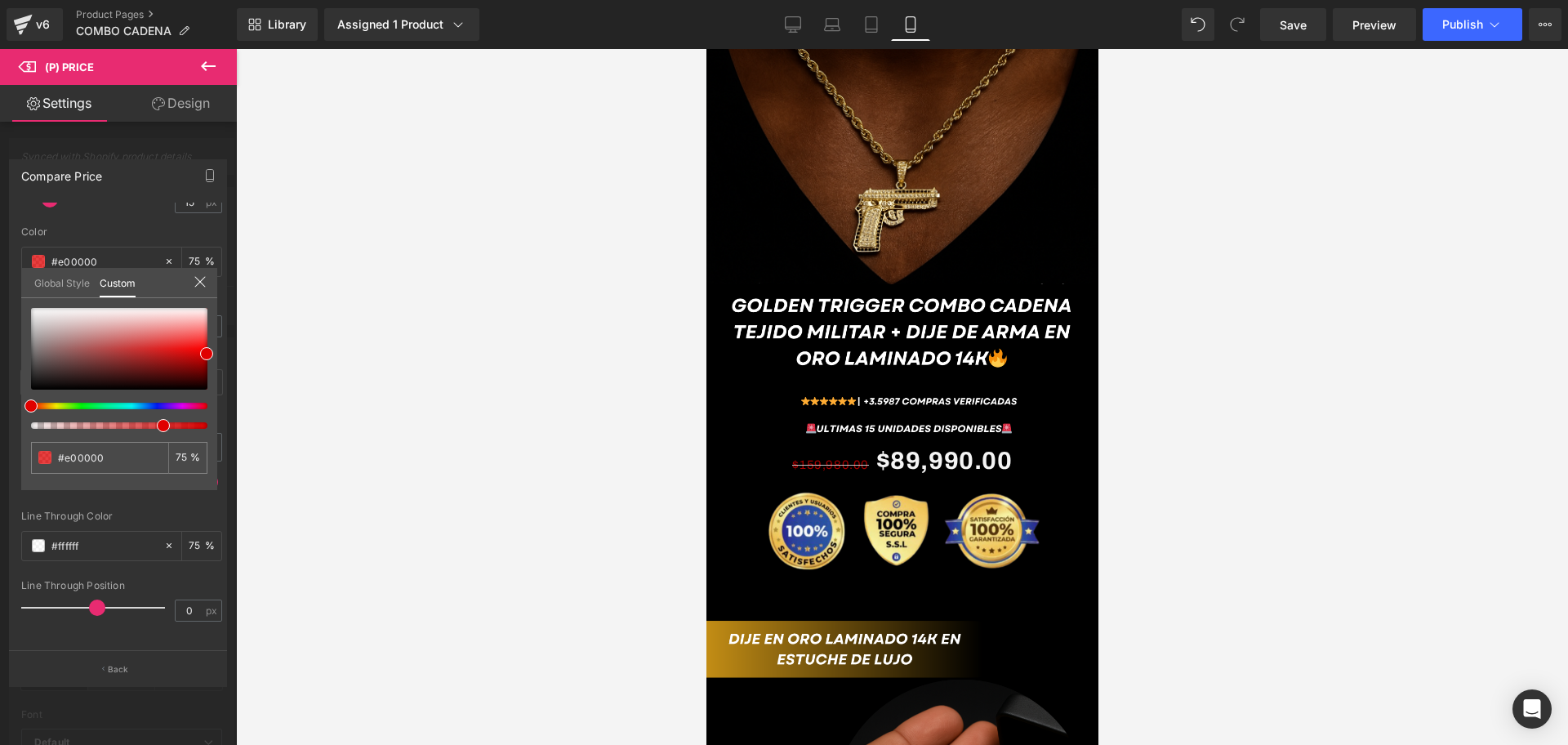
click at [334, 328] on div at bounding box center [902, 397] width 1332 height 696
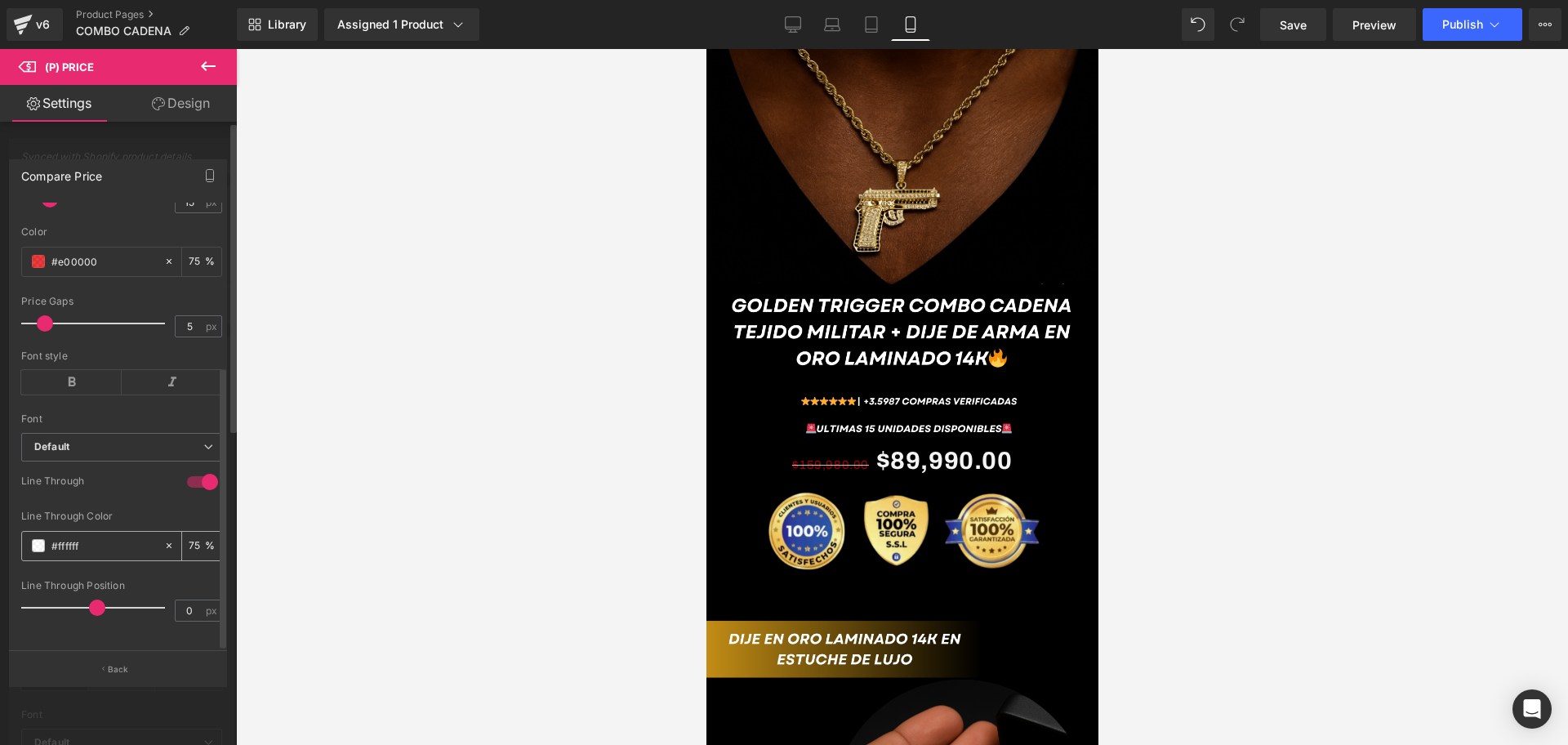
click at [37, 539] on span at bounding box center [38, 545] width 13 height 13
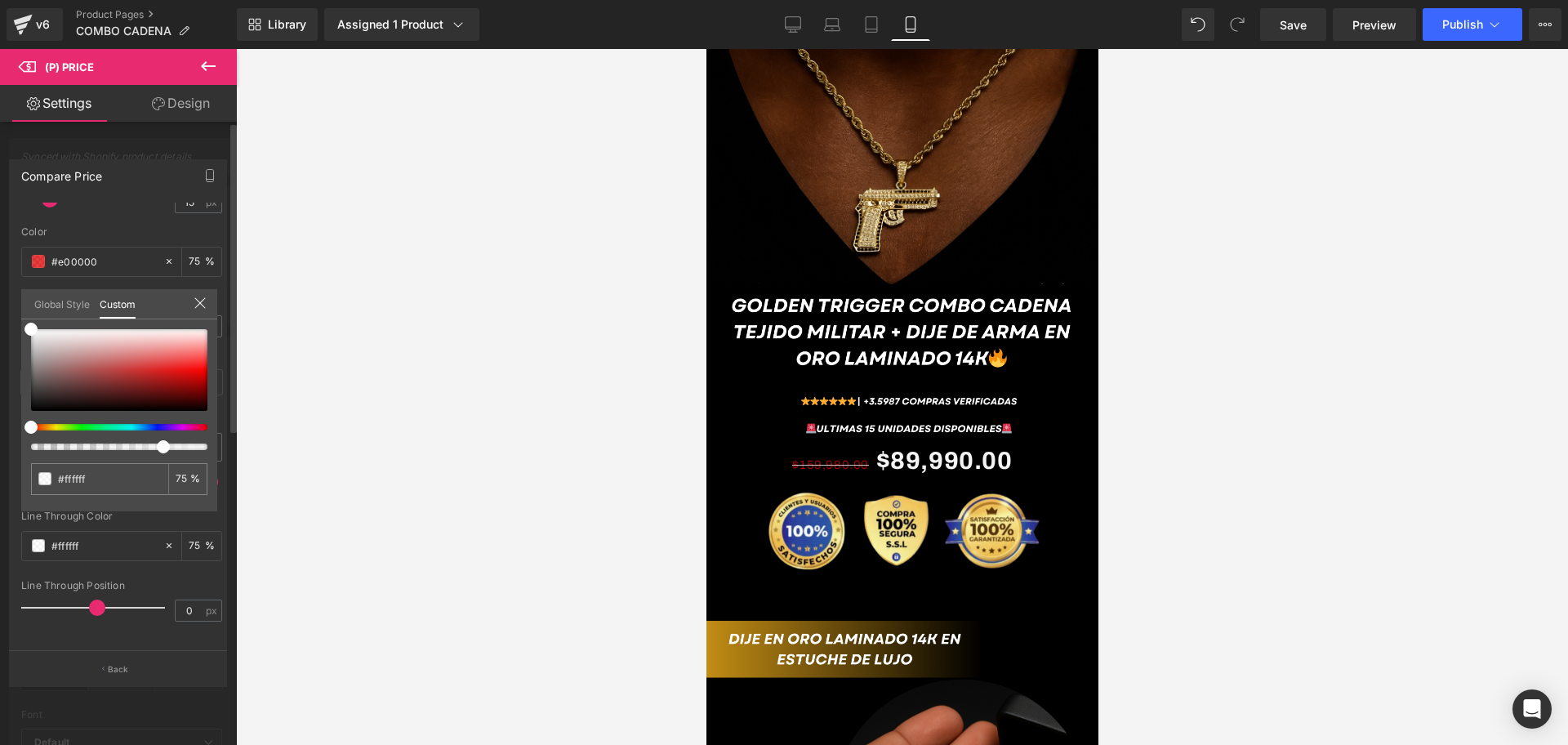
click at [208, 371] on div "#ffffff 75 %" at bounding box center [120, 420] width 196 height 182
type input "#fc0202"
type input "#e80202"
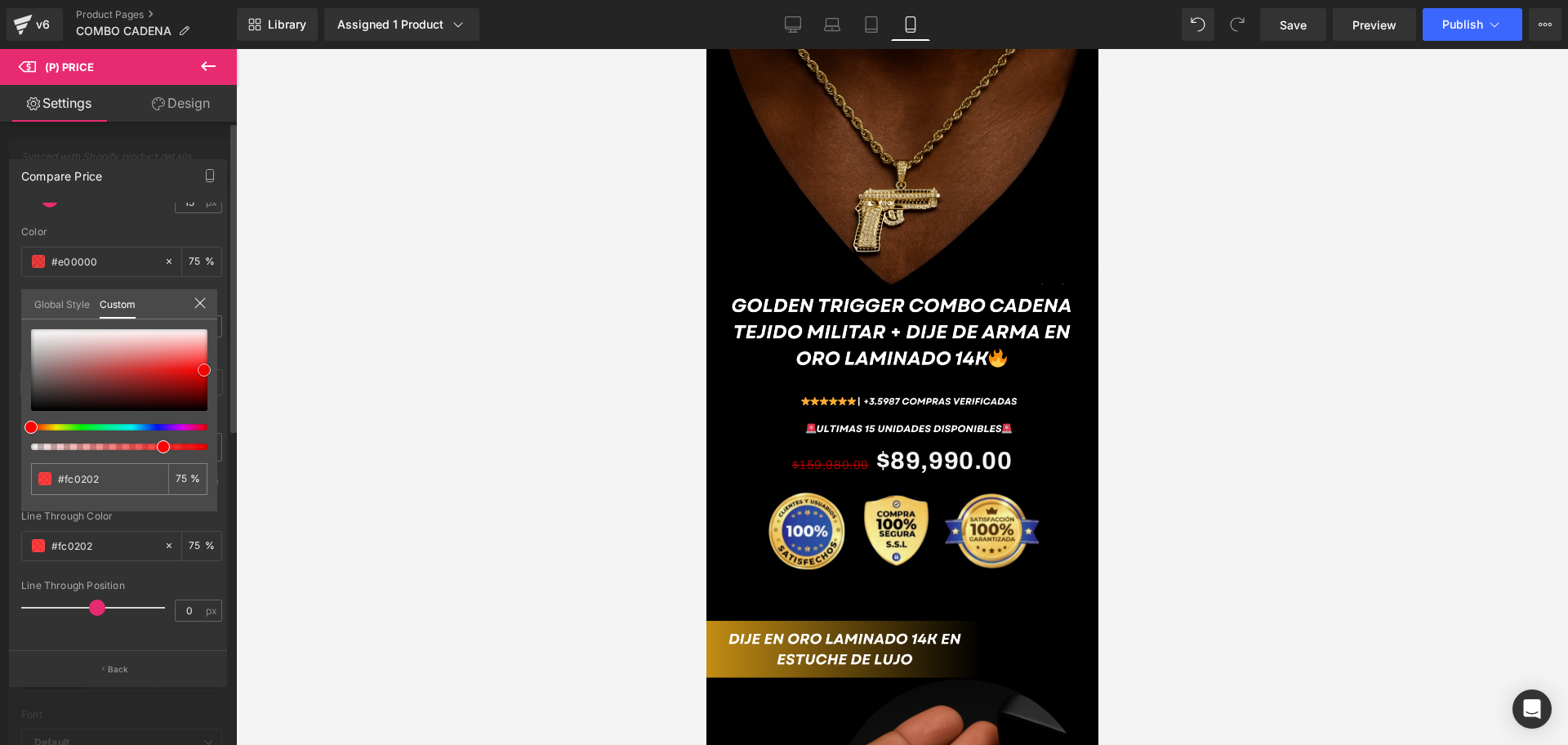
type input "#e80202"
type input "#a80000"
type input "#ad0000"
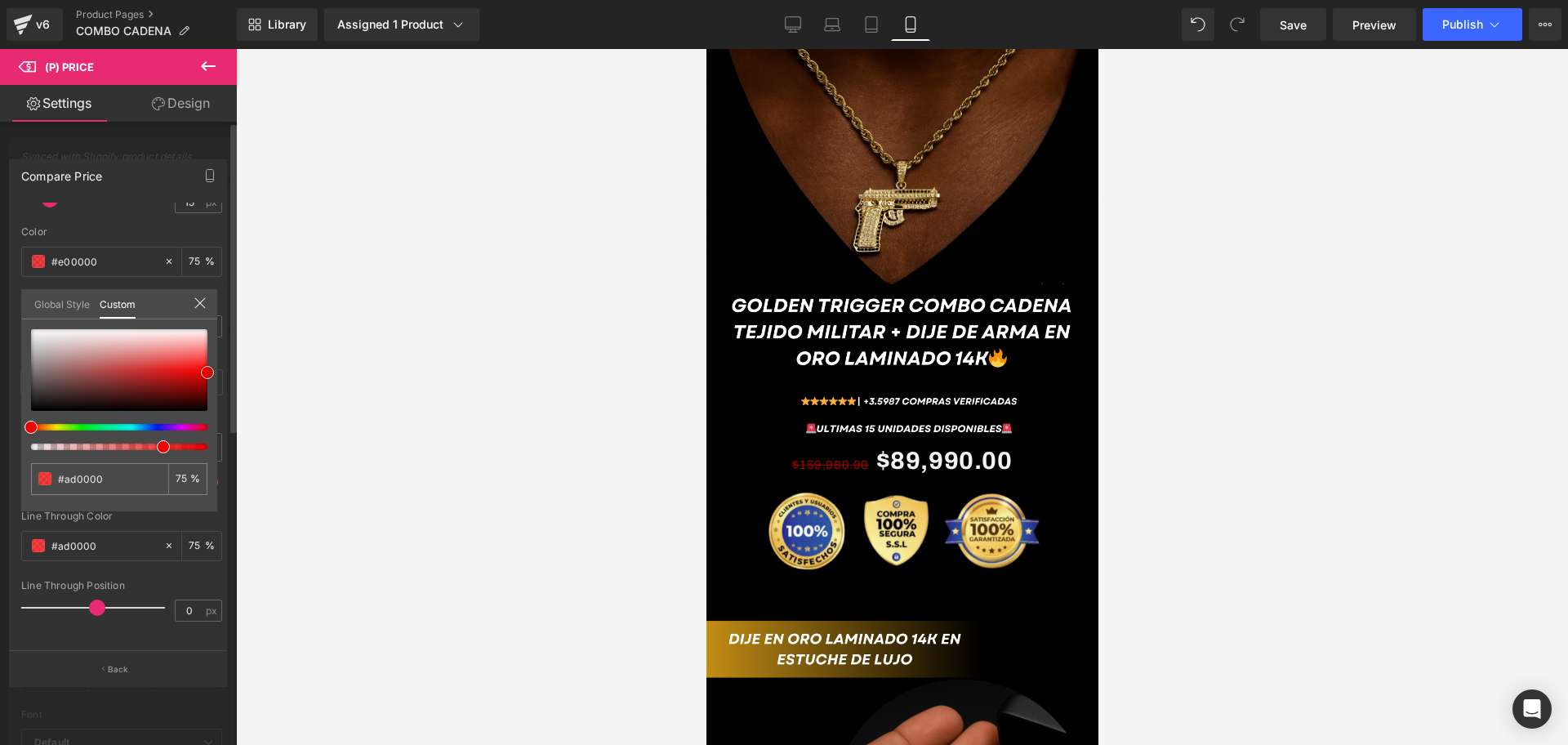
type input "#ef0000"
click at [207, 372] on div at bounding box center [120, 370] width 177 height 82
click at [1158, 410] on div at bounding box center [902, 397] width 1332 height 696
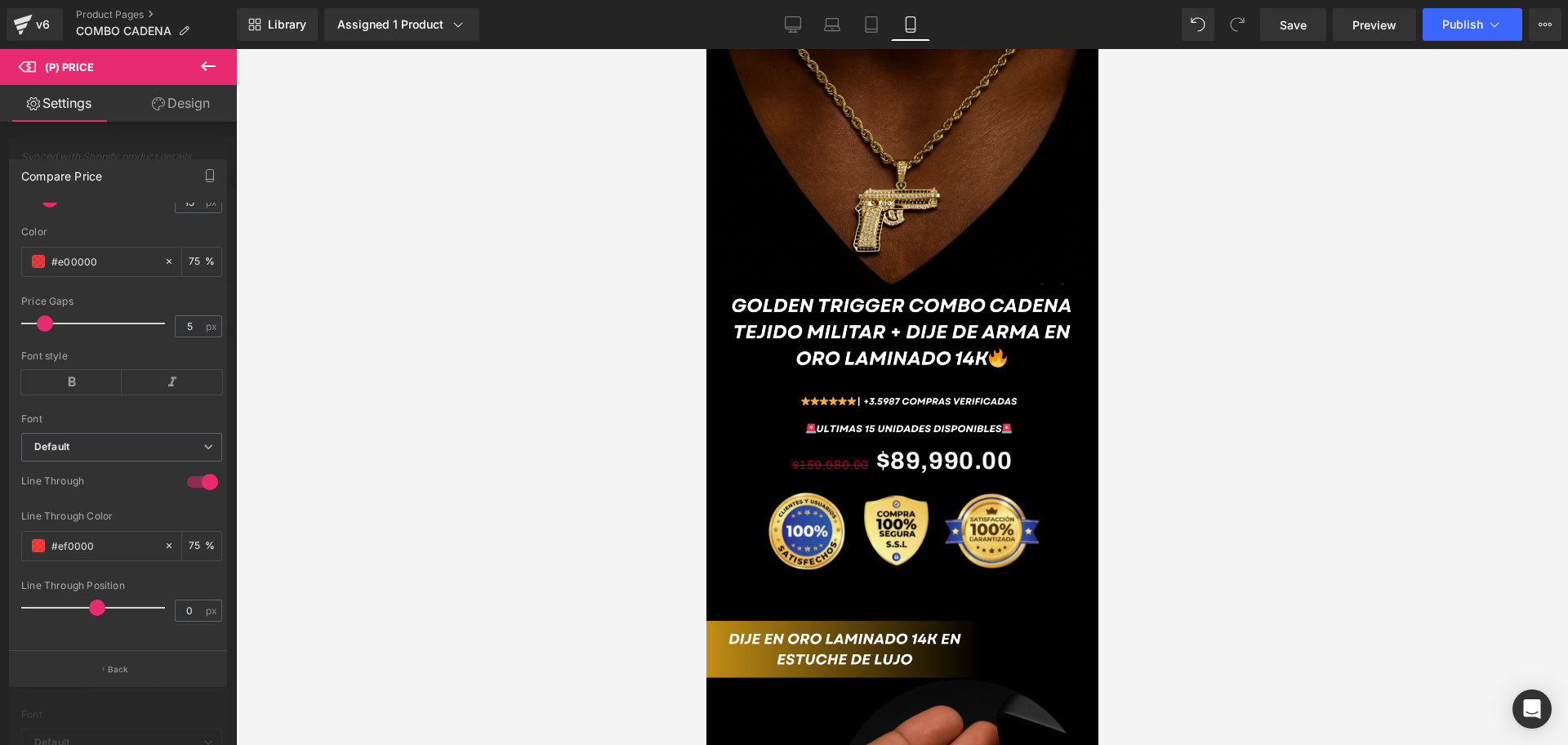
click at [430, 598] on div at bounding box center [902, 397] width 1332 height 696
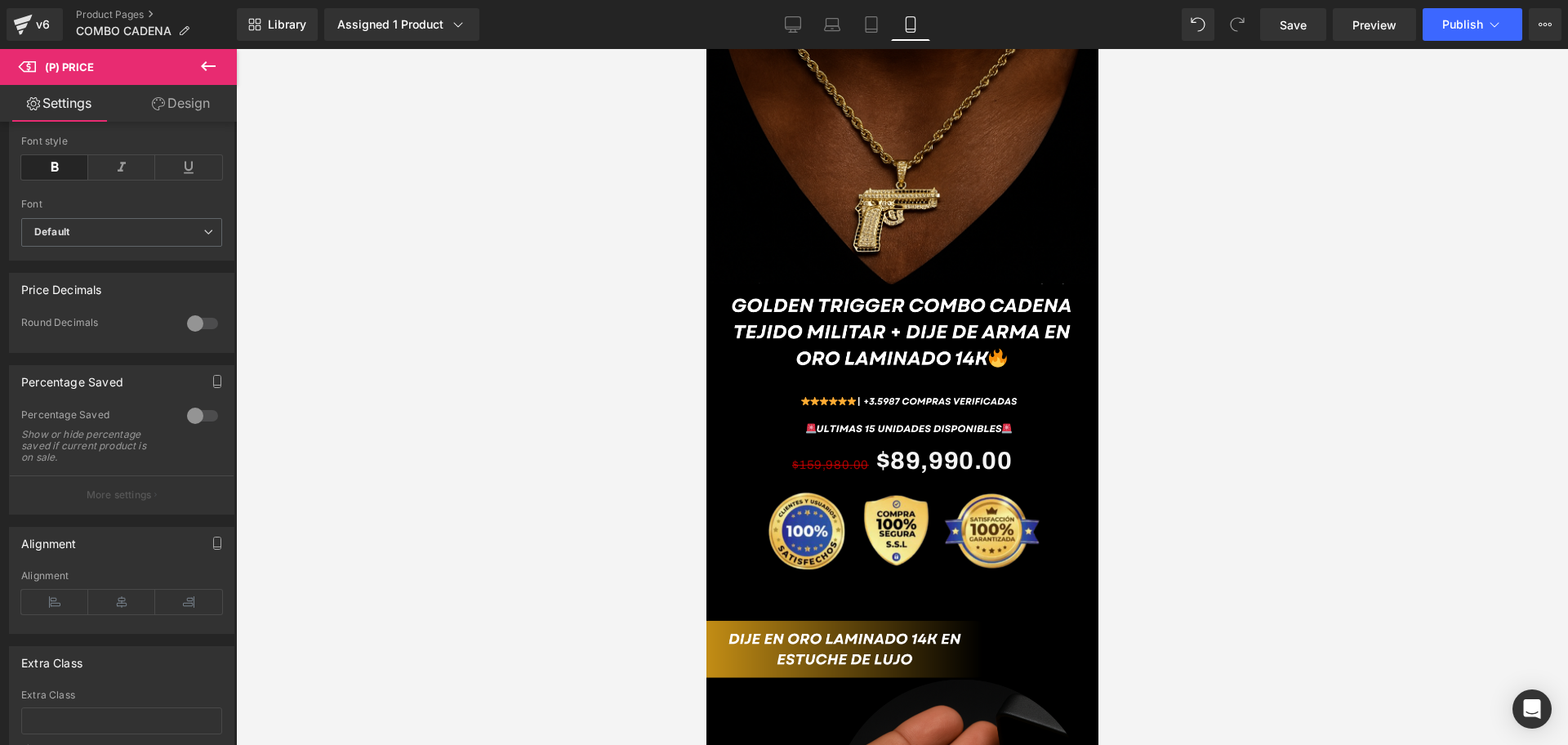
scroll to position [0, 295]
click at [227, 70] on button at bounding box center [208, 67] width 57 height 36
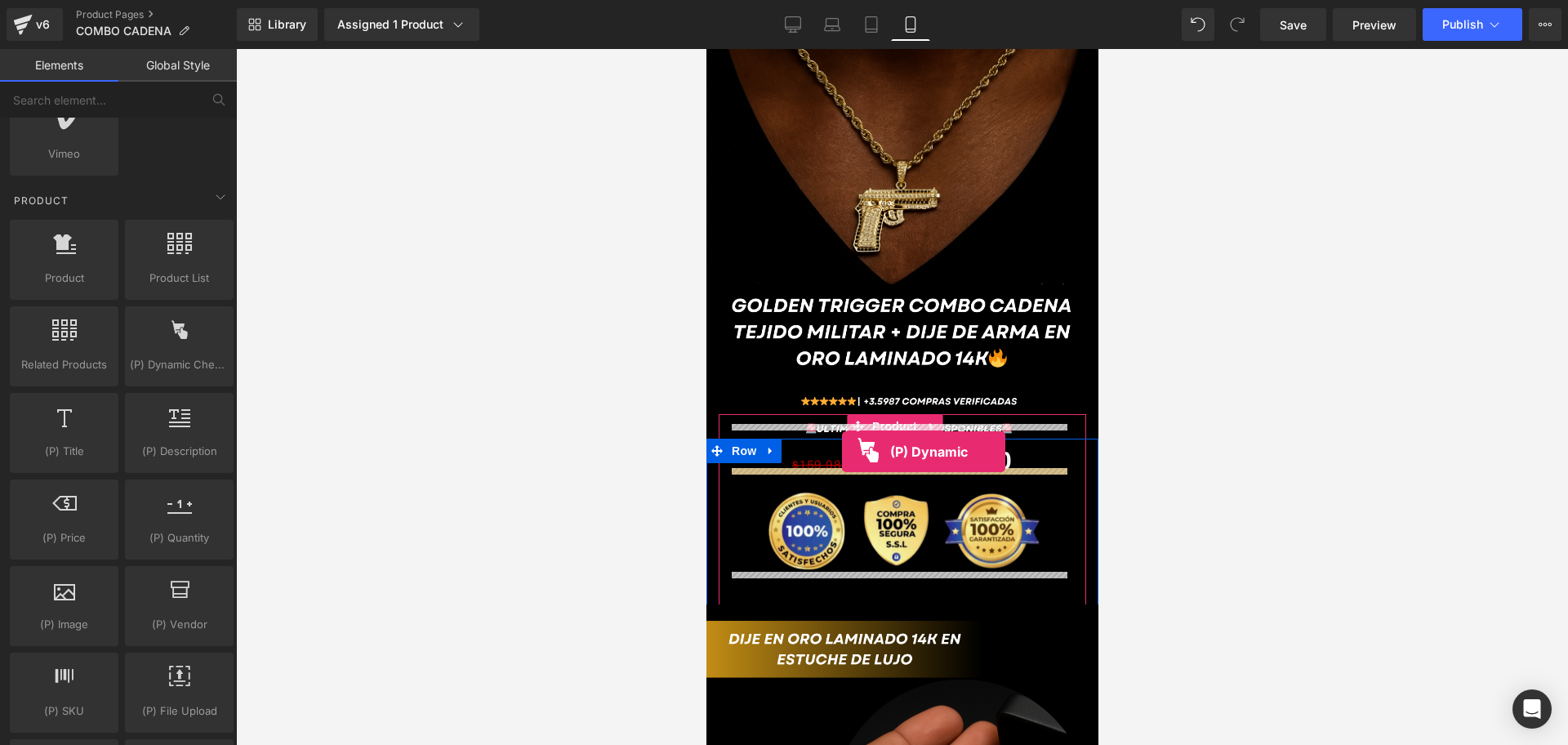
scroll to position [0, 0]
drag, startPoint x: 899, startPoint y: 400, endPoint x: 838, endPoint y: 457, distance: 83.5
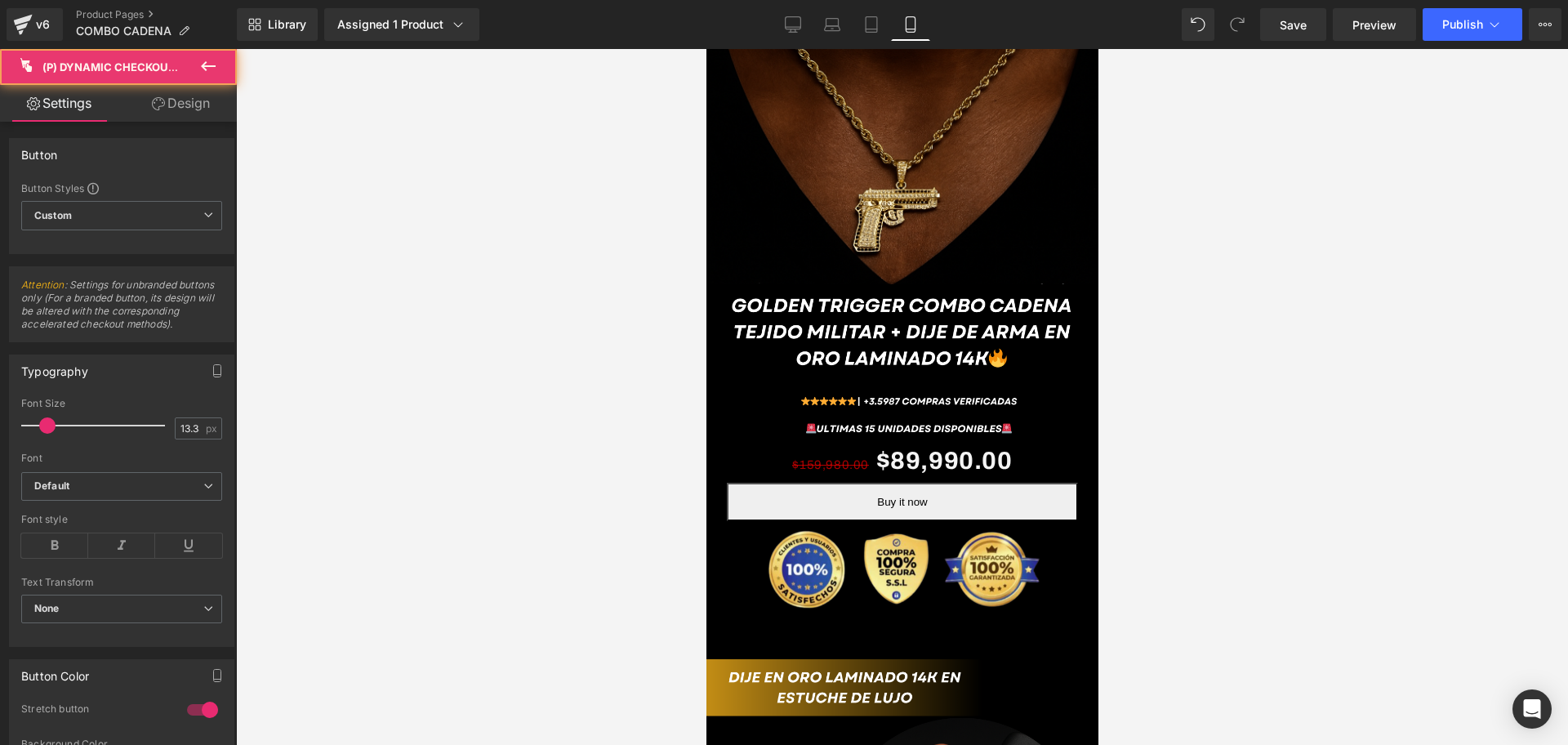
click at [1362, 445] on div at bounding box center [902, 397] width 1332 height 696
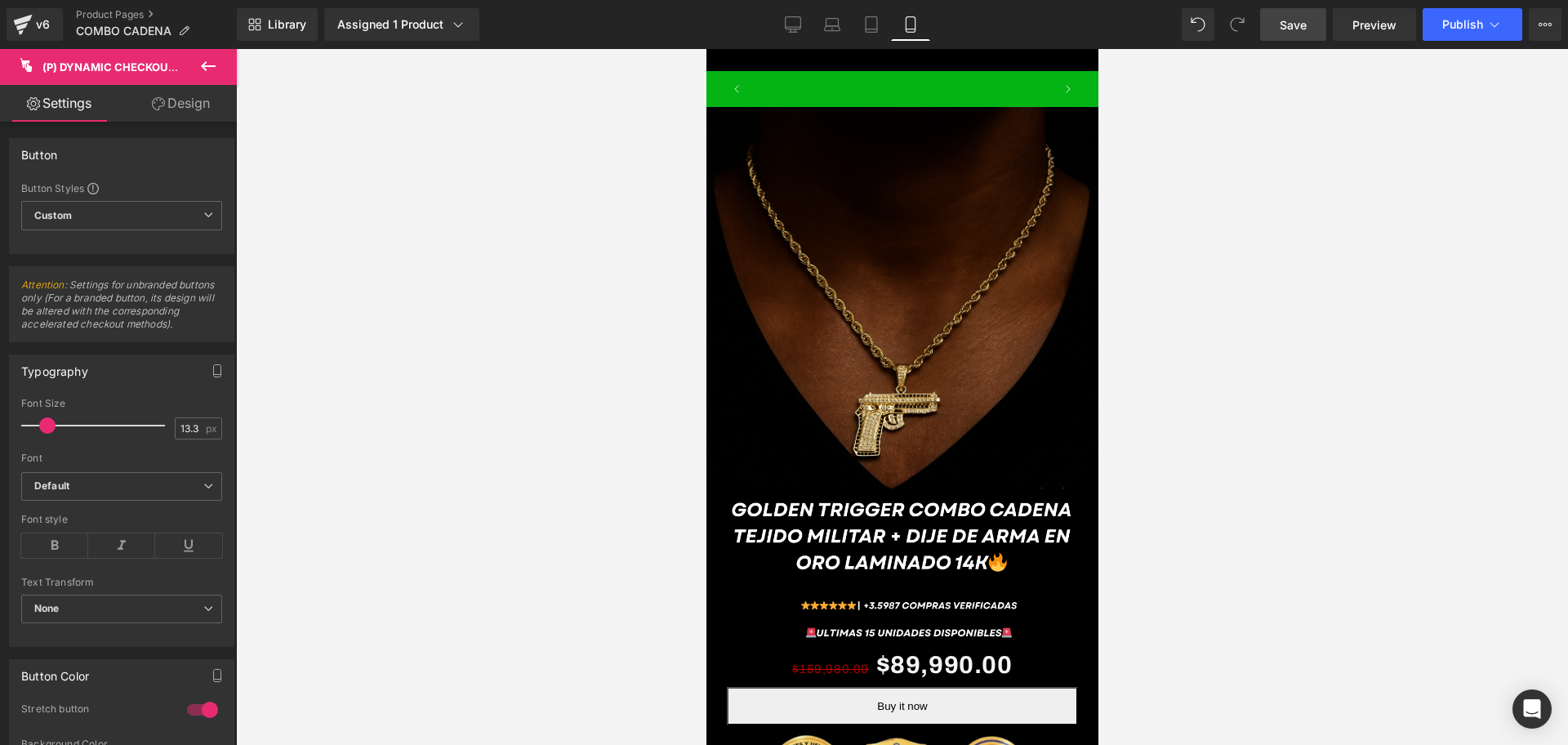
scroll to position [0, 884]
click at [1299, 34] on link "Save" at bounding box center [1293, 24] width 66 height 33
click at [1447, 18] on span "Publish" at bounding box center [1463, 24] width 41 height 13
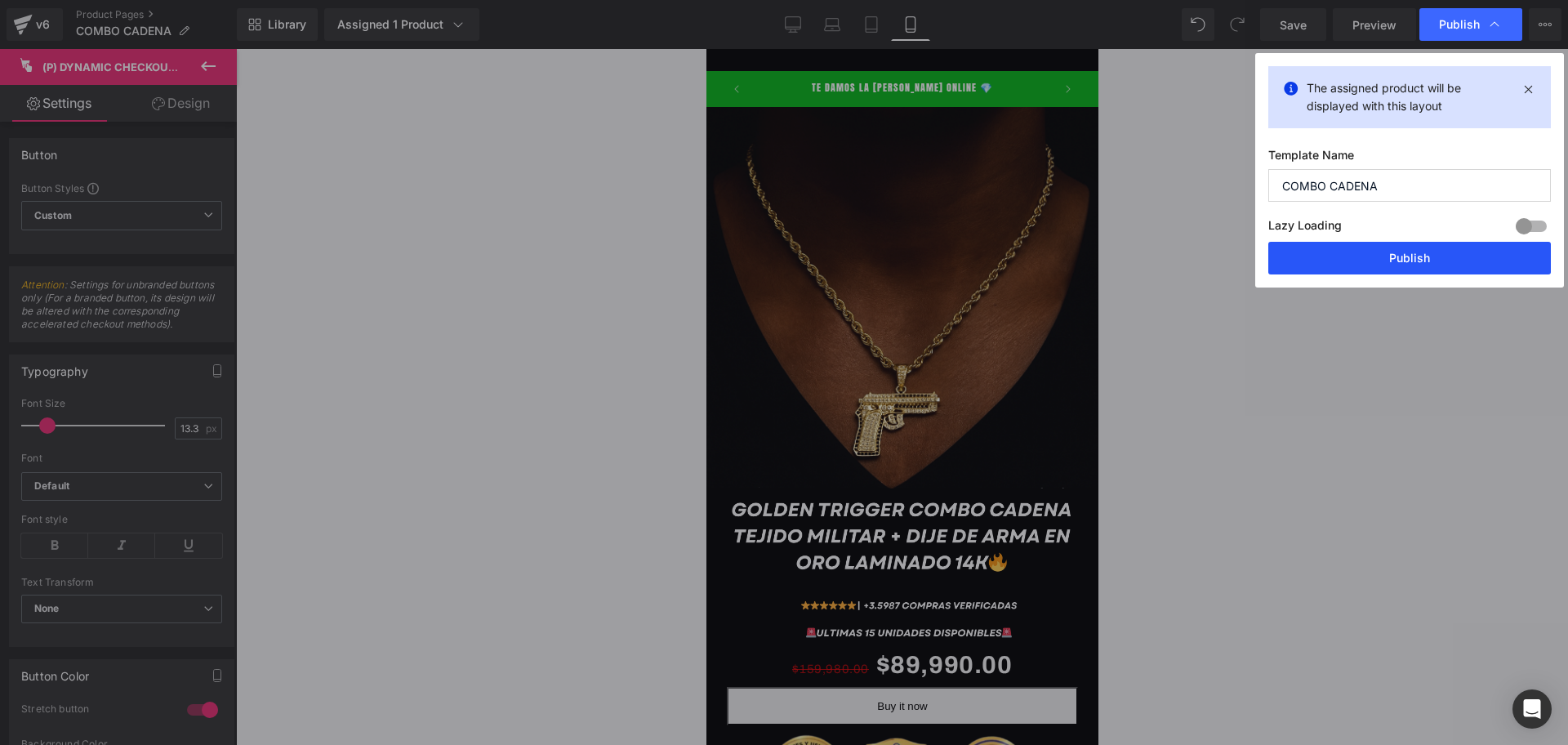
click at [1354, 261] on button "Publish" at bounding box center [1409, 258] width 283 height 33
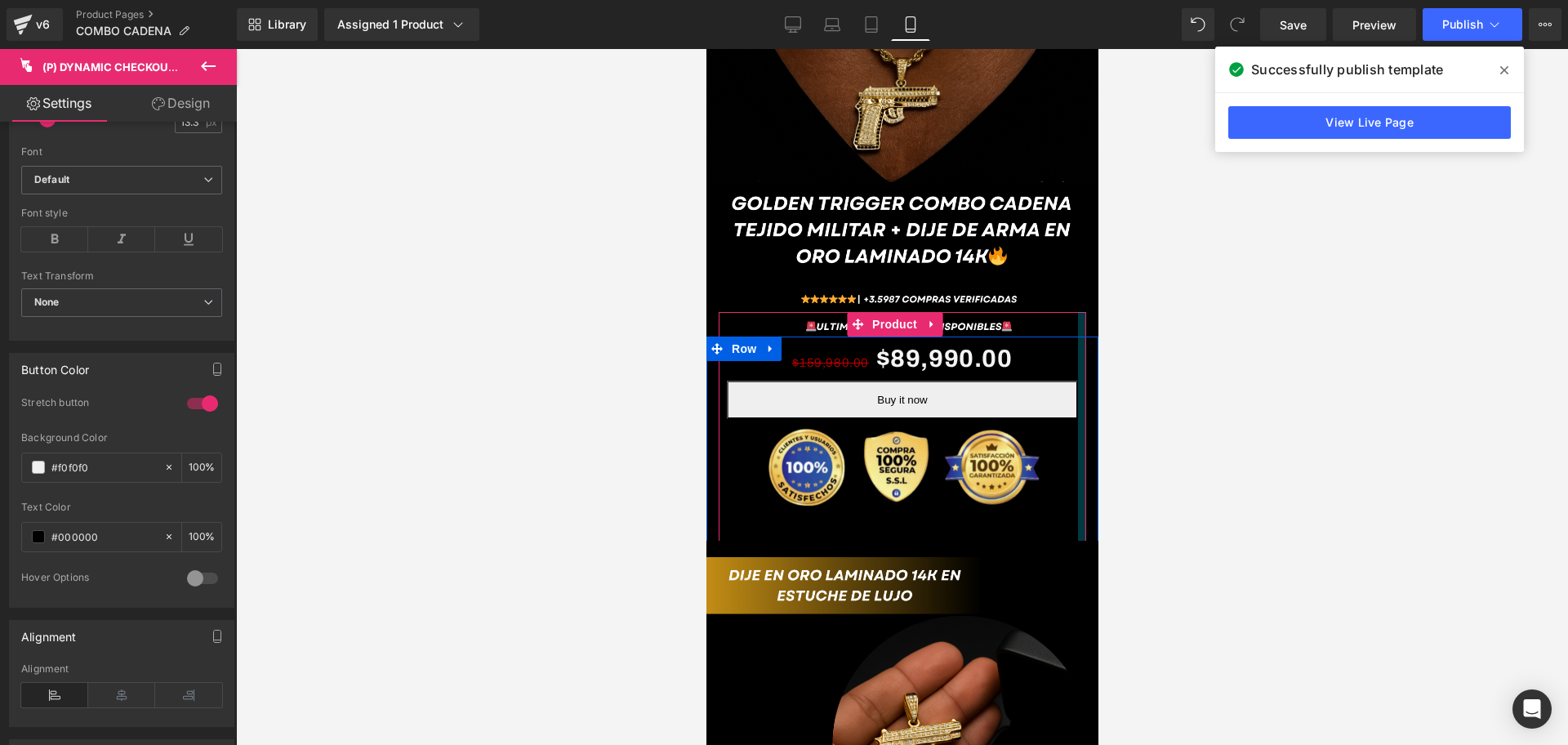
scroll to position [0, 884]
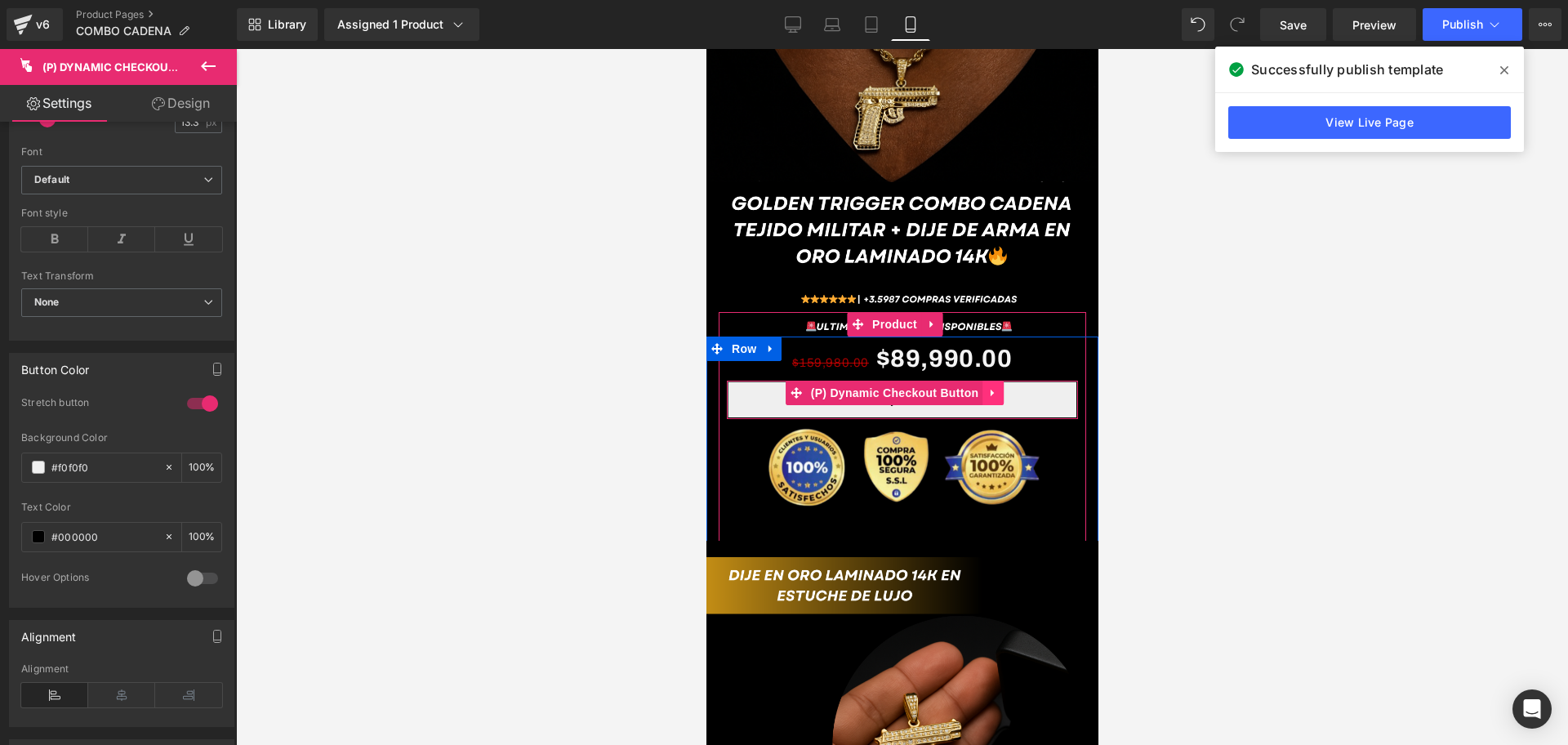
click at [995, 387] on icon at bounding box center [992, 393] width 12 height 12
click at [1004, 387] on icon at bounding box center [1003, 393] width 12 height 12
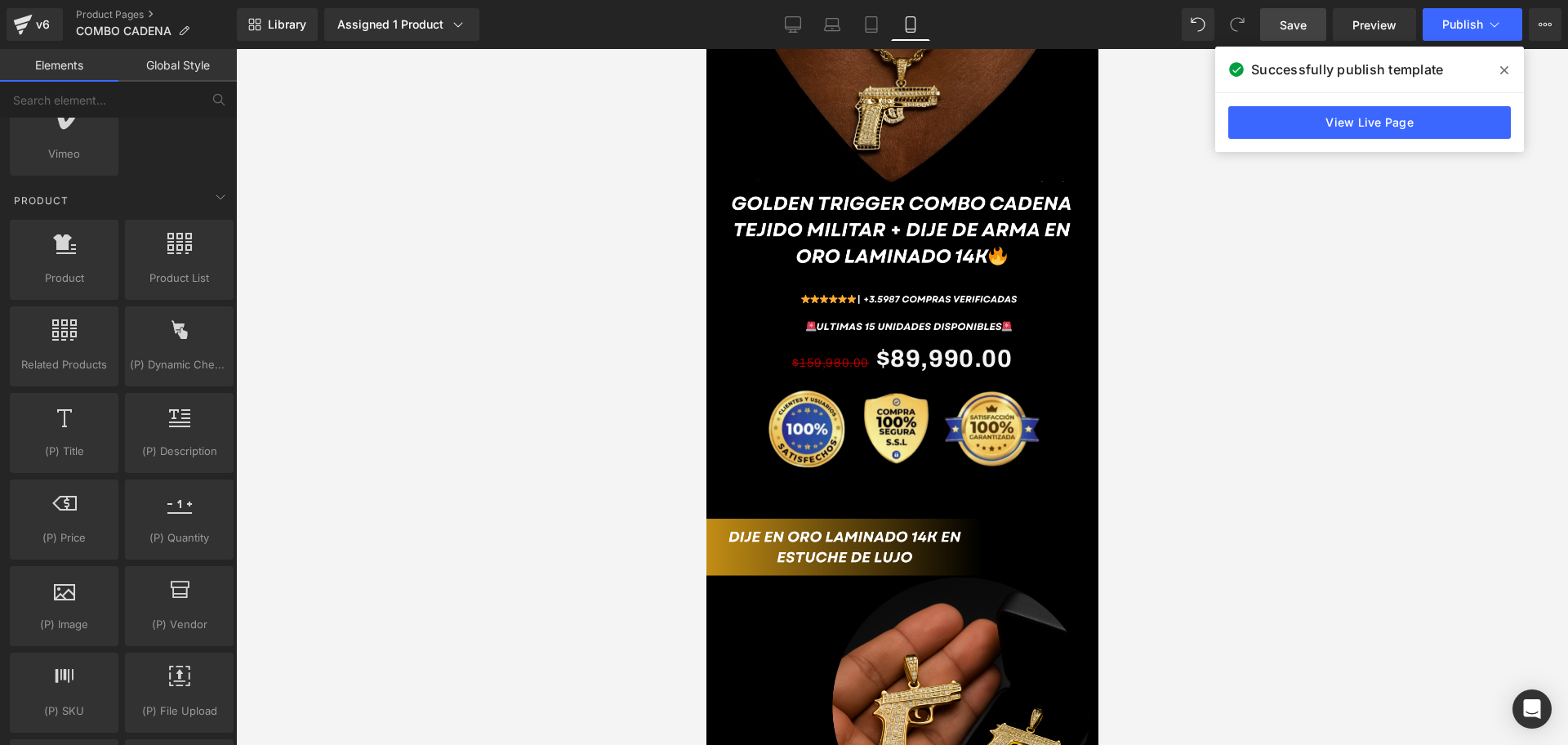
scroll to position [0, 0]
click at [1293, 14] on link "Save" at bounding box center [1293, 24] width 66 height 33
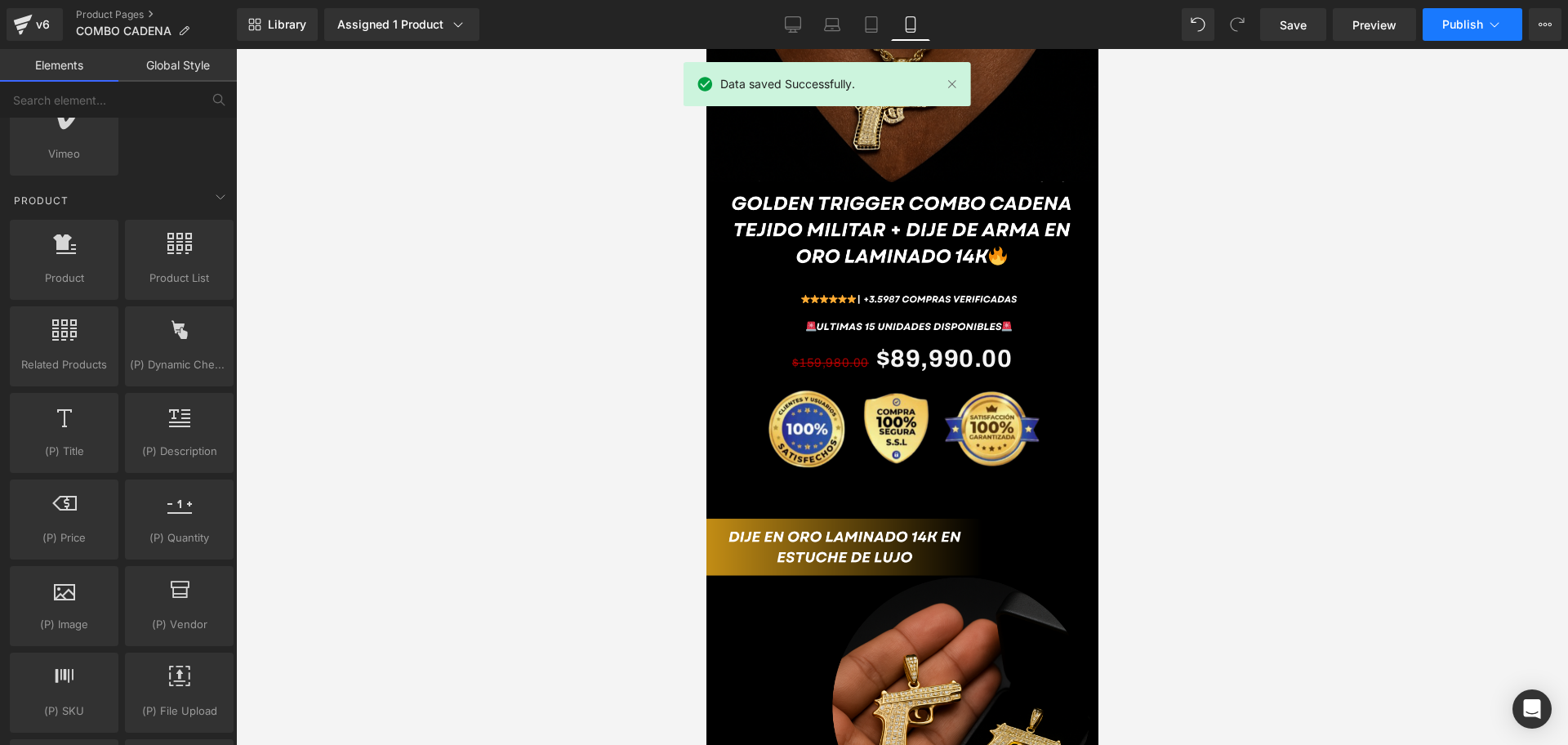
click at [1424, 33] on button "Publish" at bounding box center [1473, 24] width 100 height 33
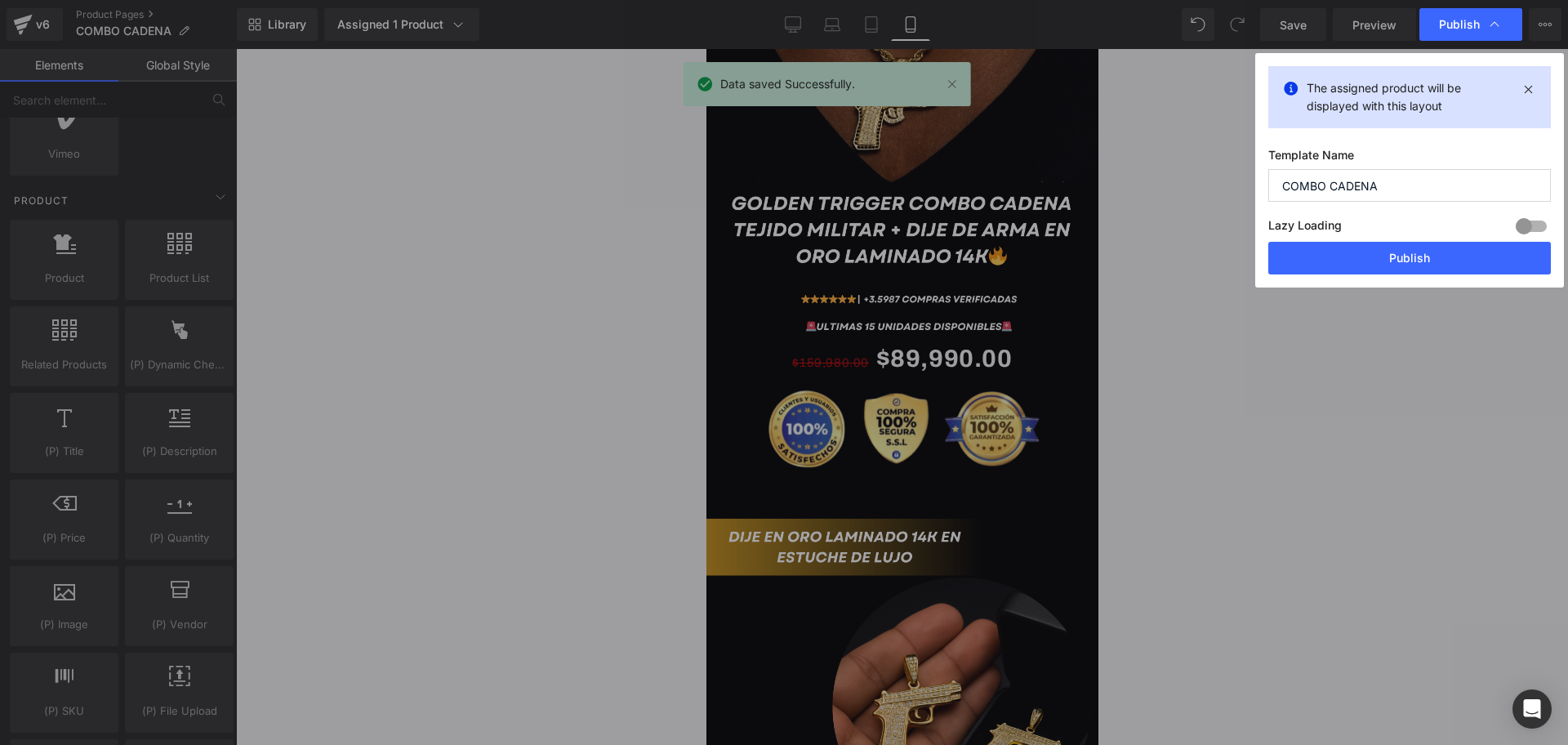
scroll to position [0, 295]
click at [1354, 277] on div "The assigned product will be displayed with this layout Template Name COMBO CAD…" at bounding box center [1410, 170] width 309 height 235
click at [1347, 272] on button "Publish" at bounding box center [1409, 258] width 283 height 33
